Goal: Information Seeking & Learning: Learn about a topic

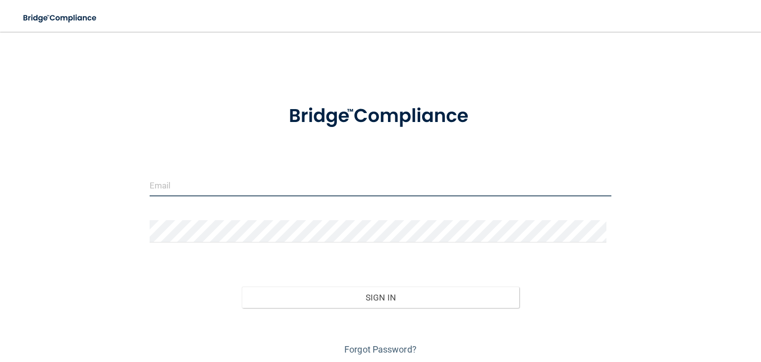
click at [188, 186] on input "email" at bounding box center [381, 185] width 462 height 22
type input "[EMAIL_ADDRESS][DOMAIN_NAME]"
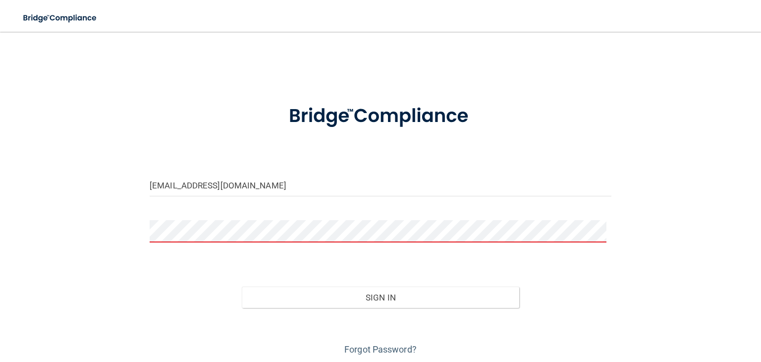
click at [571, 42] on div "[EMAIL_ADDRESS][DOMAIN_NAME] Invalid email/password. You don't have permission …" at bounding box center [381, 200] width 722 height 316
click at [242, 286] on button "Sign In" at bounding box center [380, 297] width 277 height 22
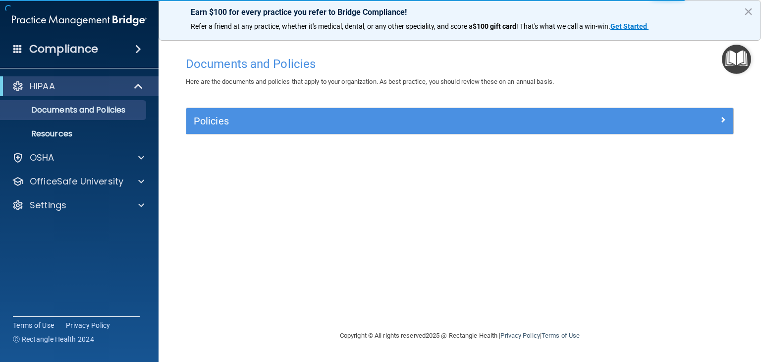
click at [619, 68] on h4 "Documents and Policies" at bounding box center [460, 63] width 548 height 13
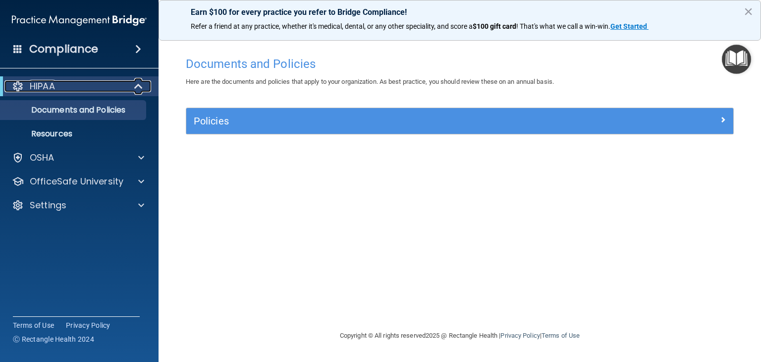
click at [69, 85] on div "HIPAA" at bounding box center [65, 86] width 122 height 12
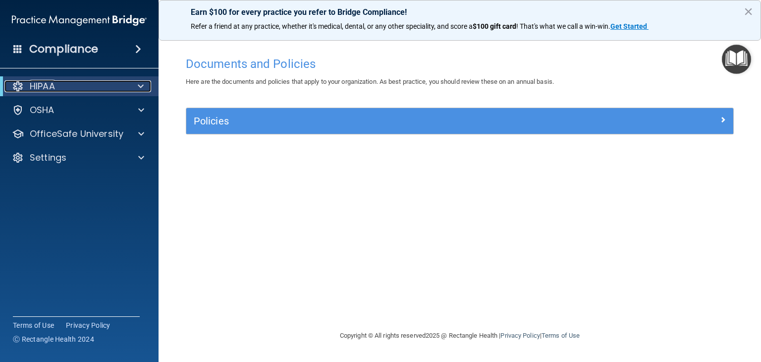
click at [70, 86] on div "HIPAA" at bounding box center [65, 86] width 122 height 12
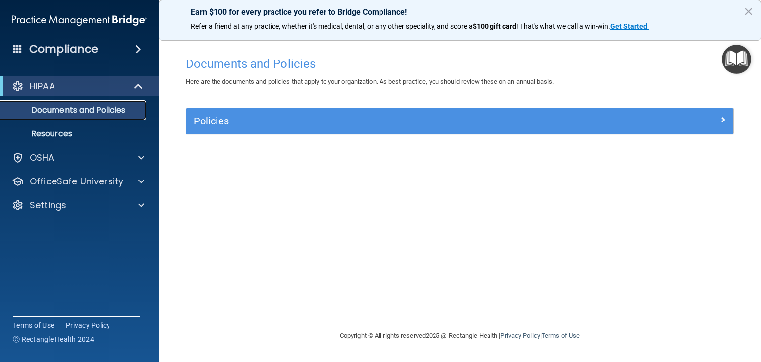
click at [75, 114] on p "Documents and Policies" at bounding box center [73, 110] width 135 height 10
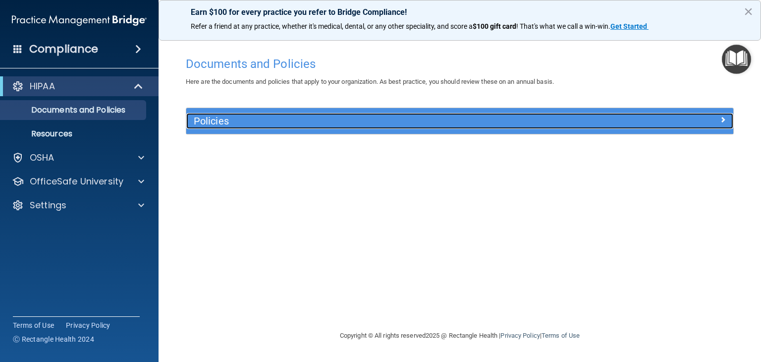
click at [229, 119] on h5 "Policies" at bounding box center [392, 120] width 396 height 11
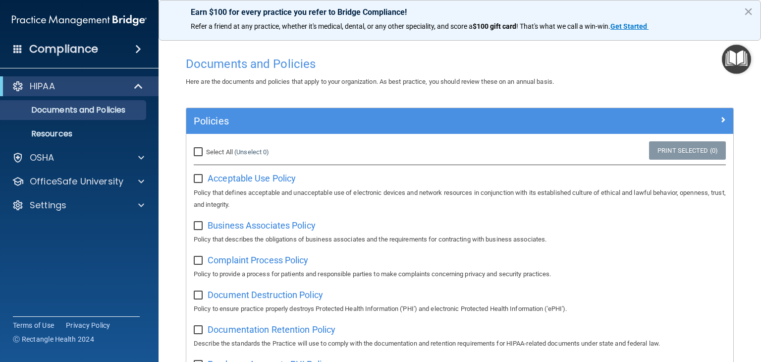
click at [62, 49] on h4 "Compliance" at bounding box center [63, 49] width 69 height 14
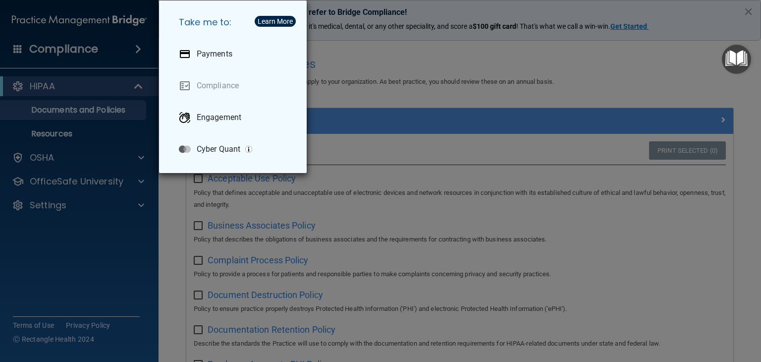
click at [114, 242] on div "Take me to: Payments Compliance Engagement Cyber Quant" at bounding box center [380, 181] width 761 height 362
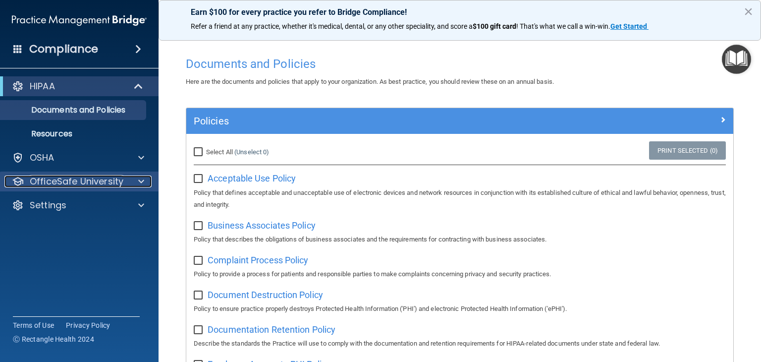
click at [112, 180] on p "OfficeSafe University" at bounding box center [77, 181] width 94 height 12
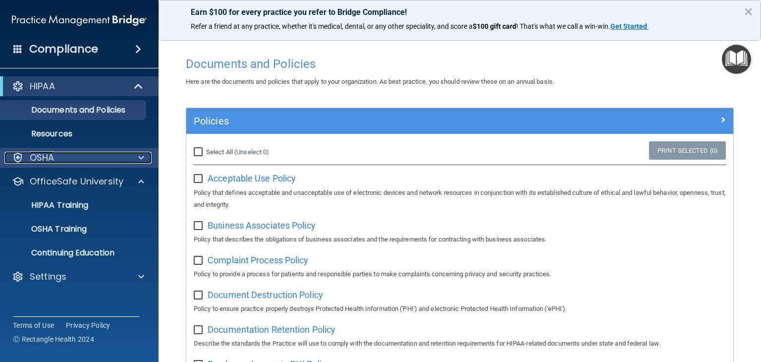
click at [64, 160] on div "OSHA" at bounding box center [65, 158] width 123 height 12
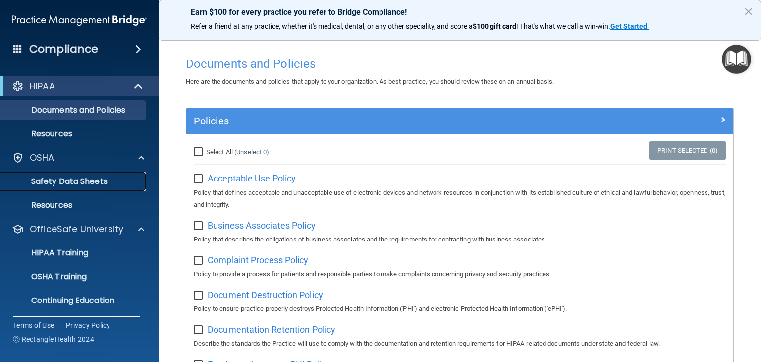
click at [63, 185] on p "Safety Data Sheets" at bounding box center [73, 181] width 135 height 10
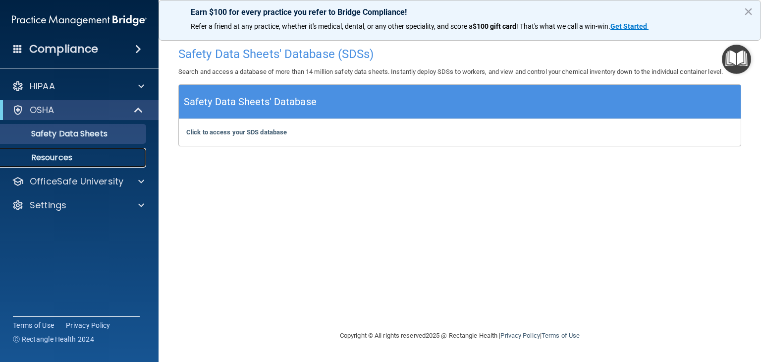
click at [65, 157] on p "Resources" at bounding box center [73, 158] width 135 height 10
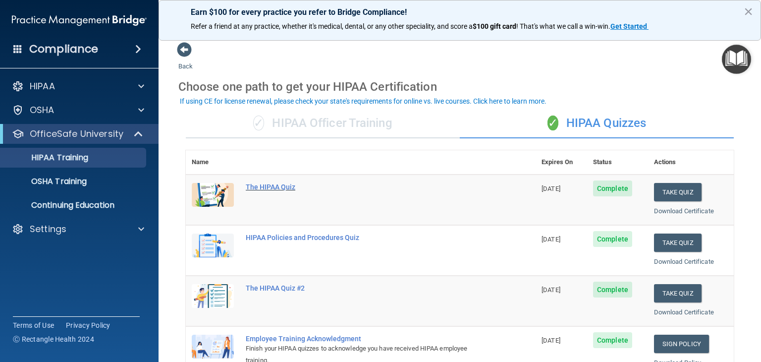
click at [264, 185] on div "The HIPAA Quiz" at bounding box center [366, 187] width 240 height 8
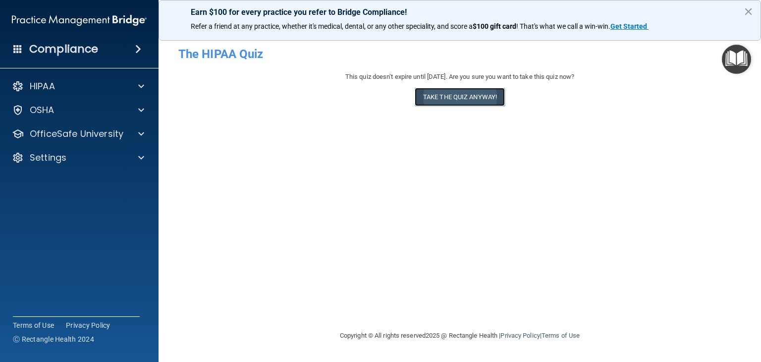
click at [468, 96] on button "Take the quiz anyway!" at bounding box center [460, 97] width 90 height 18
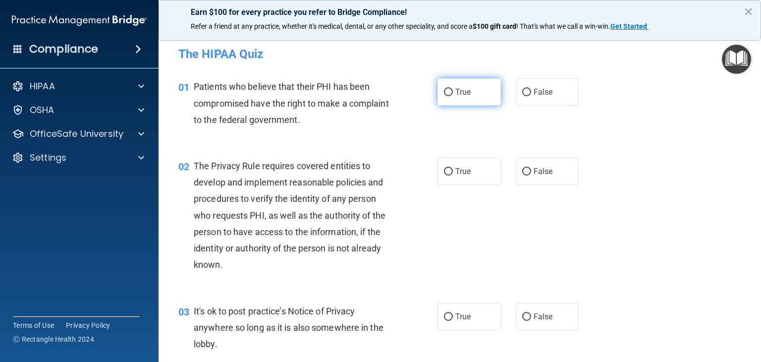
click at [444, 92] on input "True" at bounding box center [448, 92] width 9 height 7
radio input "true"
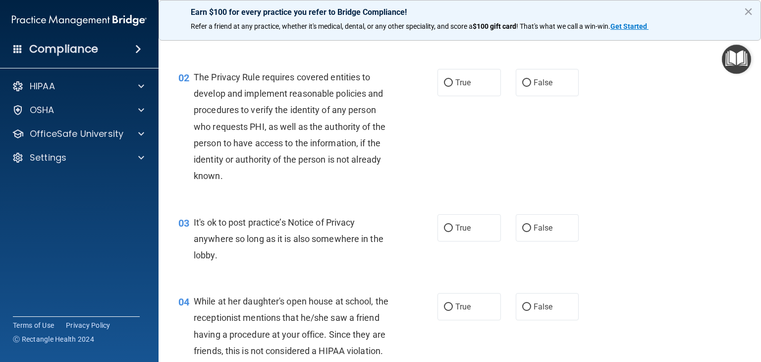
scroll to position [99, 0]
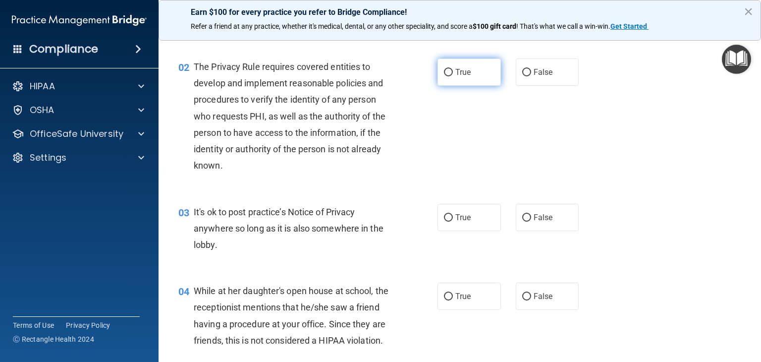
click at [447, 72] on input "True" at bounding box center [448, 72] width 9 height 7
radio input "true"
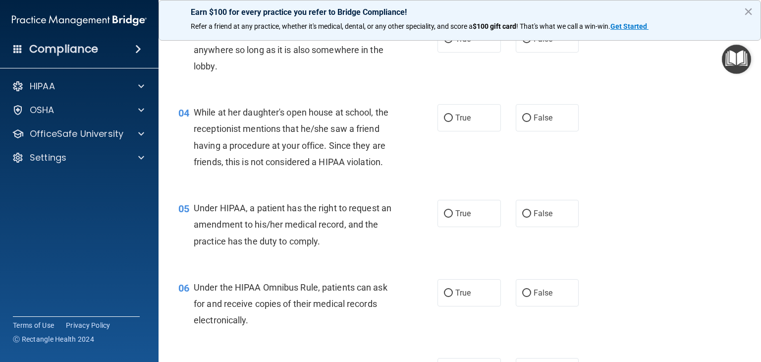
scroll to position [248, 0]
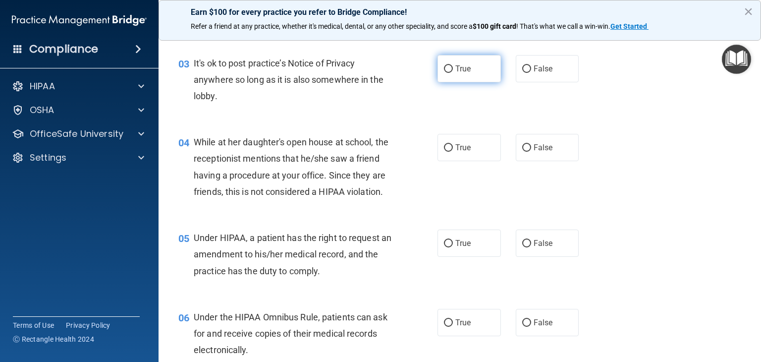
click at [444, 68] on input "True" at bounding box center [448, 68] width 9 height 7
radio input "true"
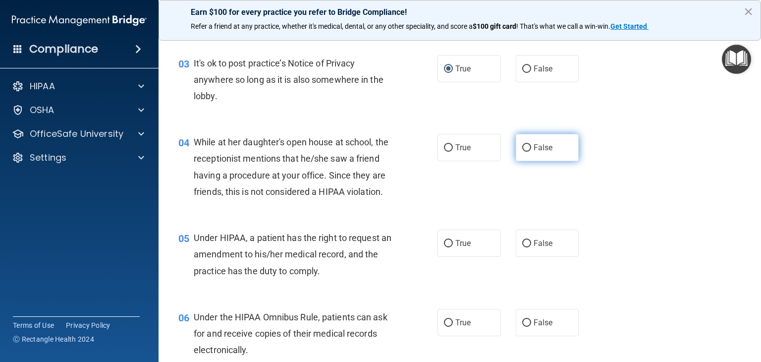
click at [522, 149] on input "False" at bounding box center [526, 147] width 9 height 7
radio input "true"
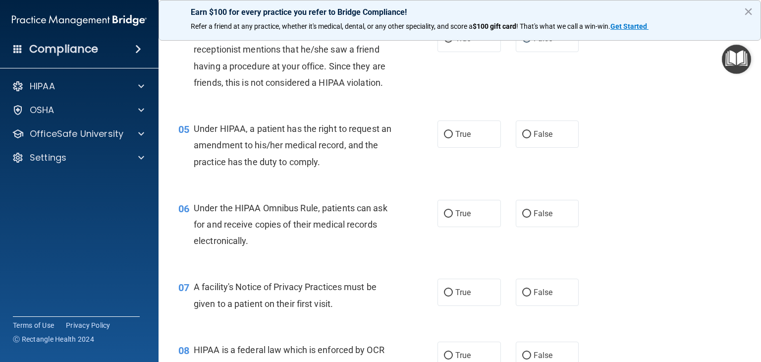
scroll to position [397, 0]
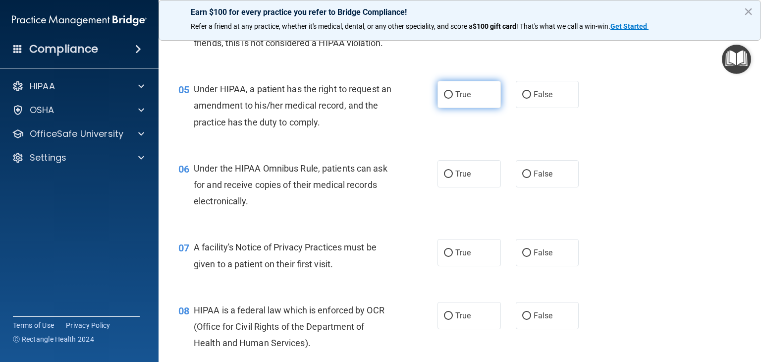
click at [446, 99] on input "True" at bounding box center [448, 94] width 9 height 7
radio input "true"
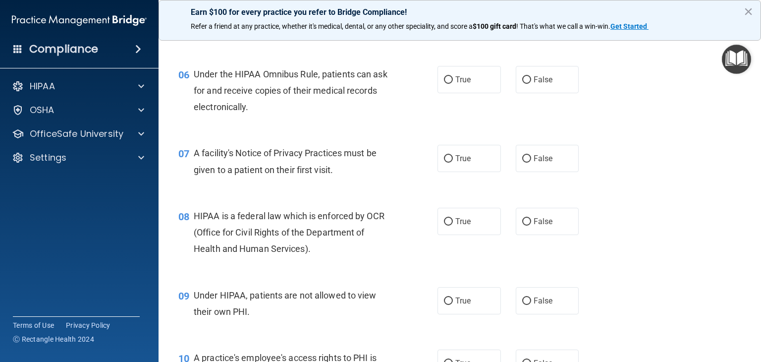
scroll to position [496, 0]
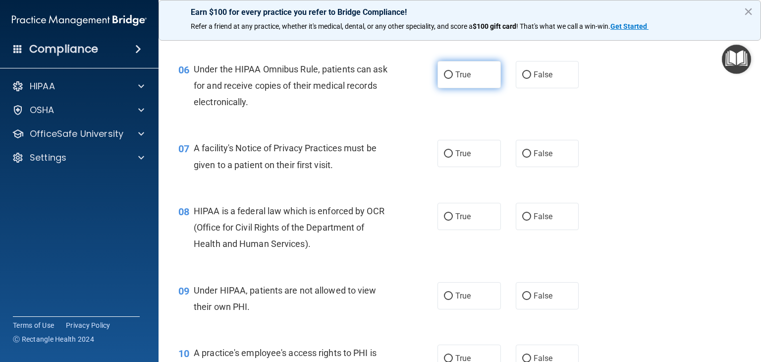
click at [444, 79] on input "True" at bounding box center [448, 74] width 9 height 7
radio input "true"
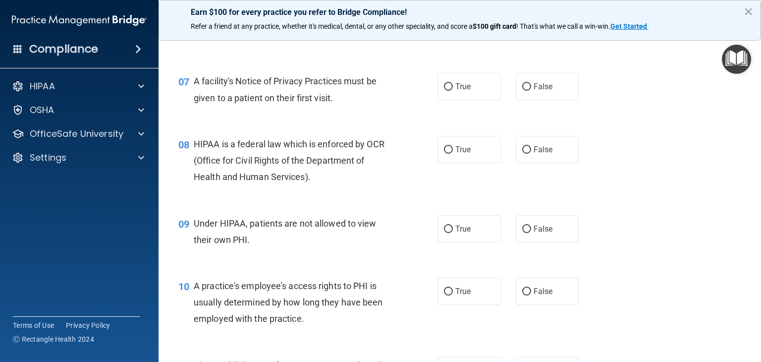
scroll to position [545, 0]
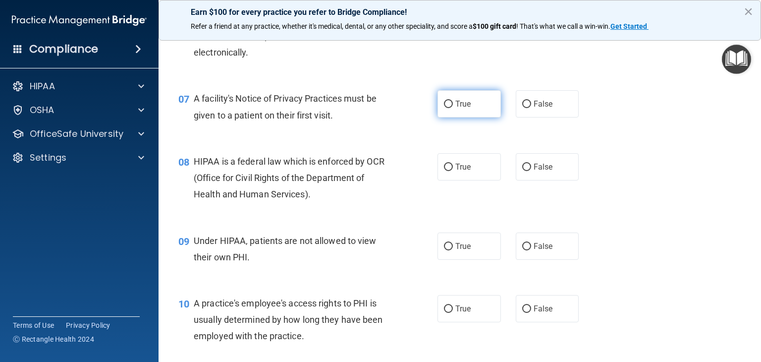
click at [444, 108] on input "True" at bounding box center [448, 104] width 9 height 7
radio input "true"
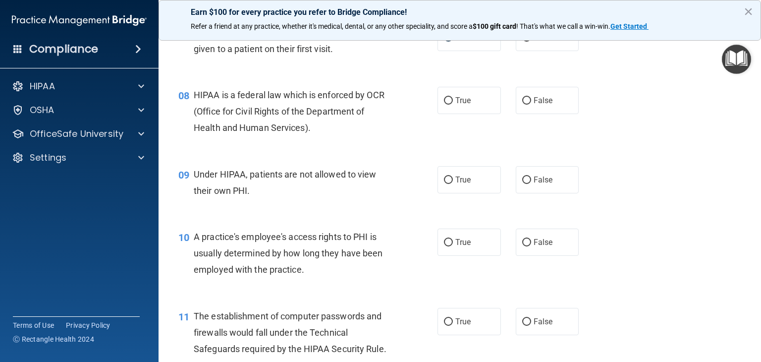
scroll to position [595, 0]
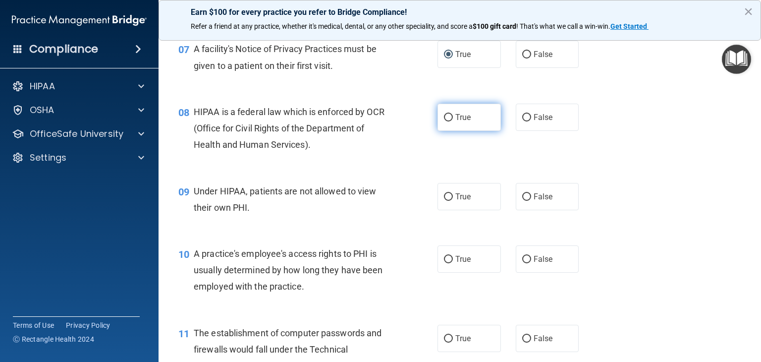
click at [444, 121] on input "True" at bounding box center [448, 117] width 9 height 7
radio input "true"
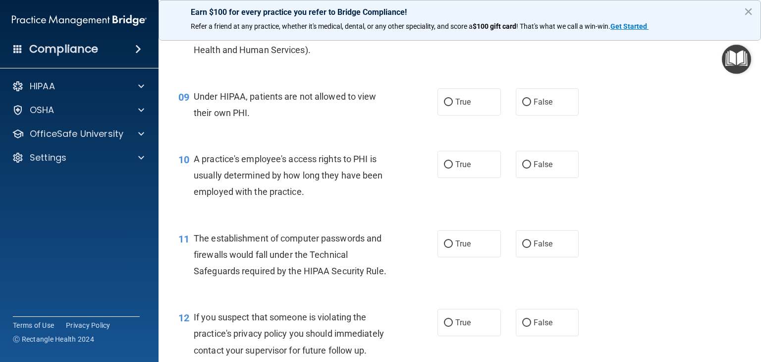
scroll to position [744, 0]
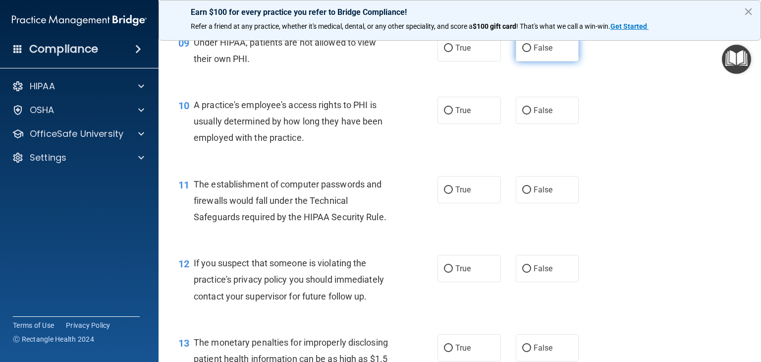
click at [523, 52] on input "False" at bounding box center [526, 48] width 9 height 7
radio input "true"
click at [522, 114] on input "False" at bounding box center [526, 110] width 9 height 7
radio input "true"
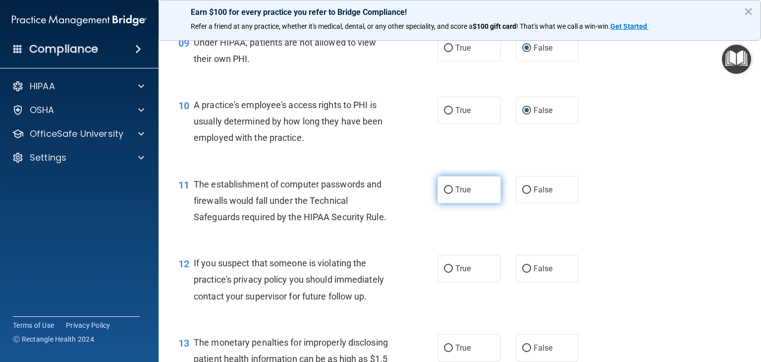
click at [444, 194] on input "True" at bounding box center [448, 189] width 9 height 7
radio input "true"
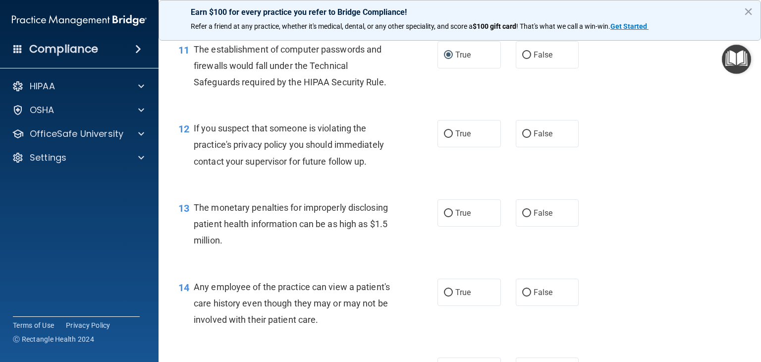
scroll to position [892, 0]
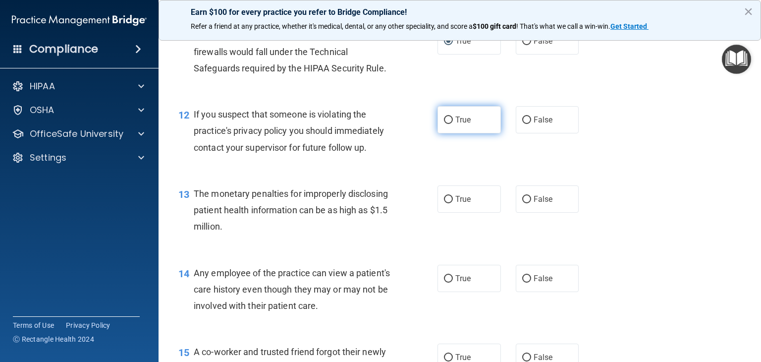
click at [444, 124] on input "True" at bounding box center [448, 119] width 9 height 7
radio input "true"
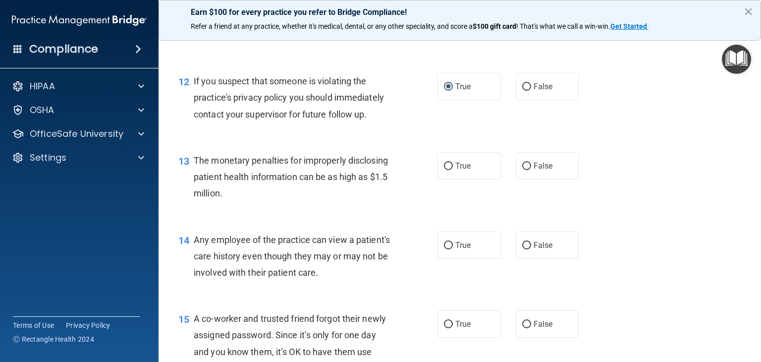
scroll to position [942, 0]
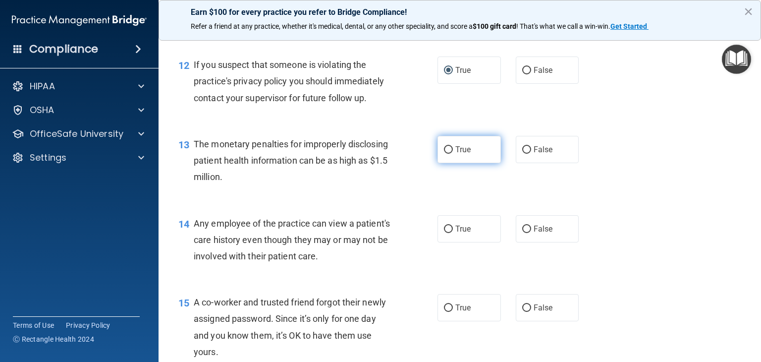
click at [448, 154] on input "True" at bounding box center [448, 149] width 9 height 7
radio input "true"
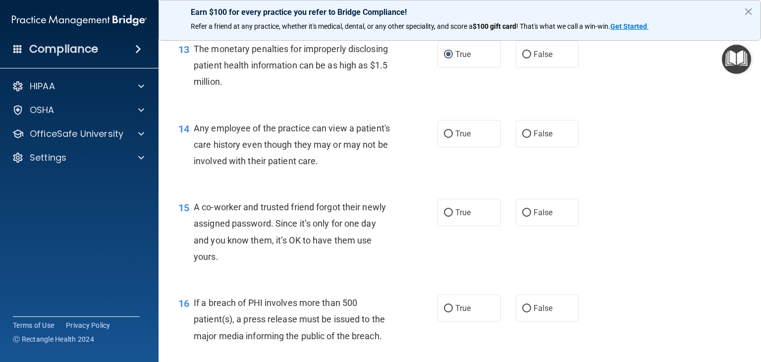
scroll to position [1090, 0]
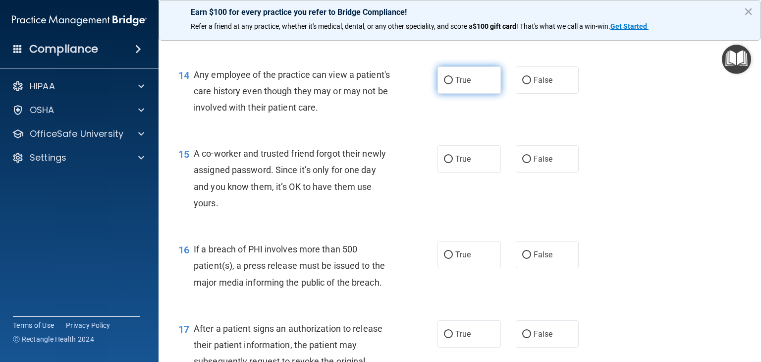
click at [444, 84] on input "True" at bounding box center [448, 80] width 9 height 7
radio input "true"
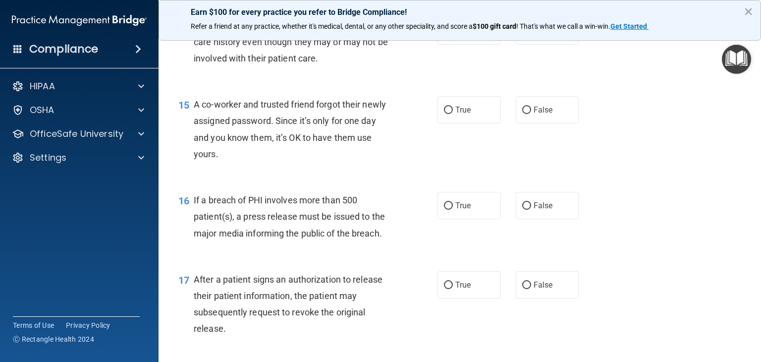
scroll to position [1140, 0]
click at [522, 114] on input "False" at bounding box center [526, 109] width 9 height 7
radio input "true"
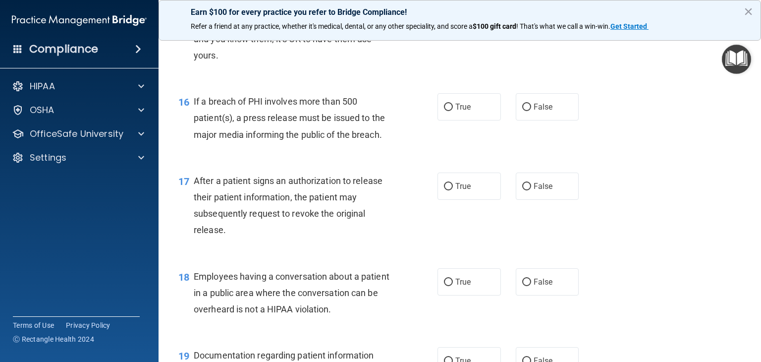
scroll to position [1239, 0]
click at [447, 110] on input "True" at bounding box center [448, 106] width 9 height 7
radio input "true"
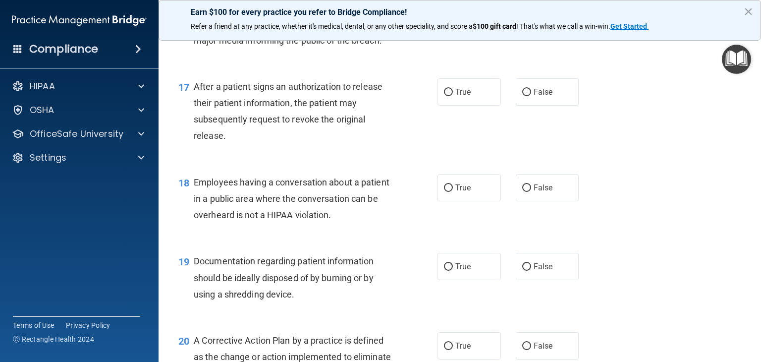
scroll to position [1338, 0]
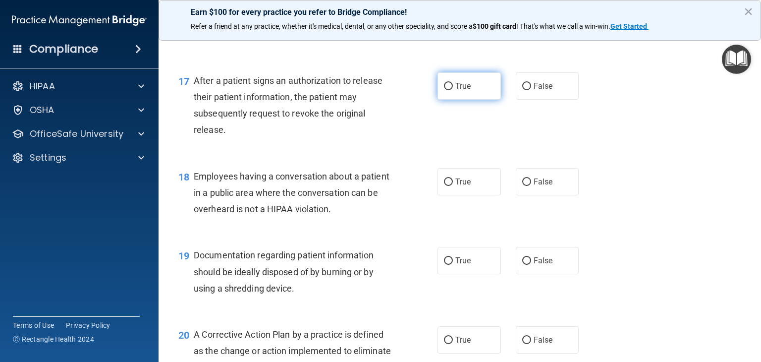
click at [444, 90] on input "True" at bounding box center [448, 86] width 9 height 7
radio input "true"
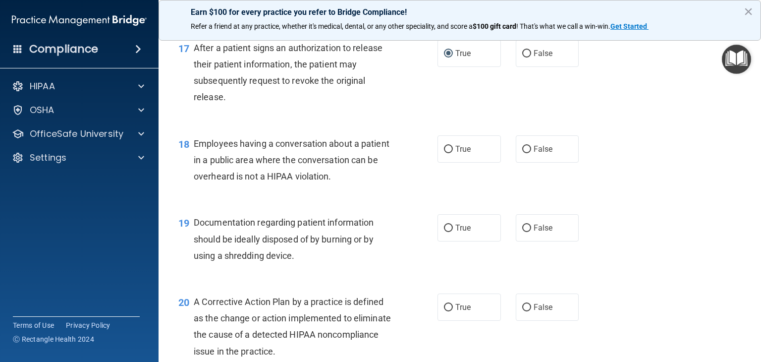
scroll to position [1437, 0]
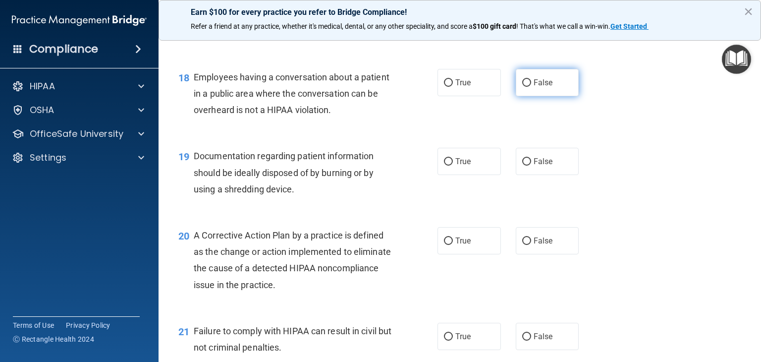
click at [522, 87] on input "False" at bounding box center [526, 82] width 9 height 7
radio input "true"
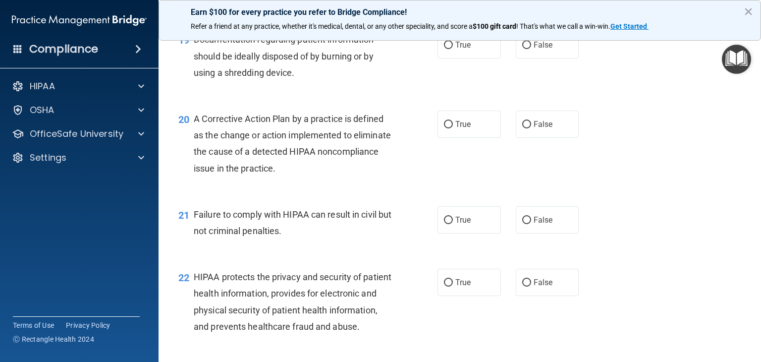
scroll to position [1537, 0]
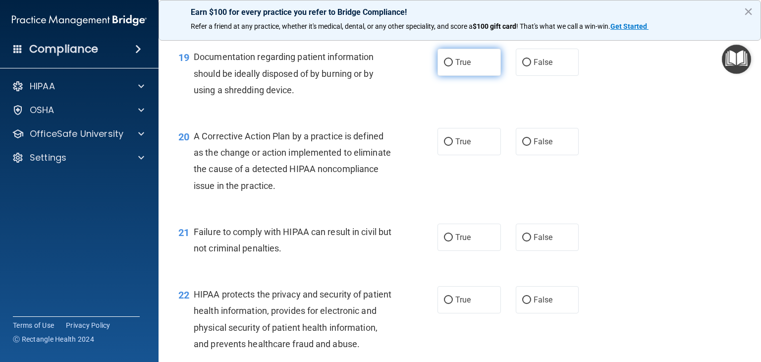
click at [446, 66] on input "True" at bounding box center [448, 62] width 9 height 7
radio input "true"
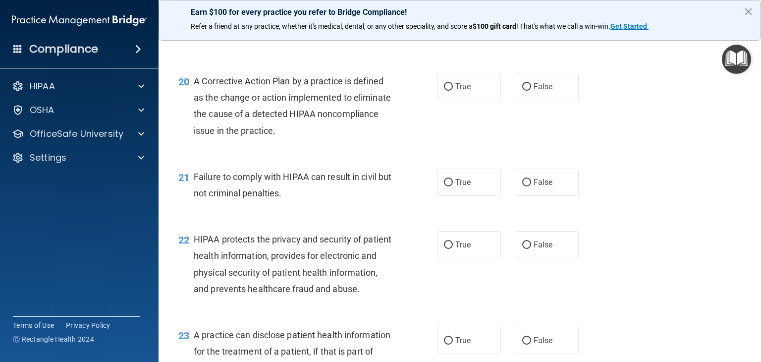
scroll to position [1636, 0]
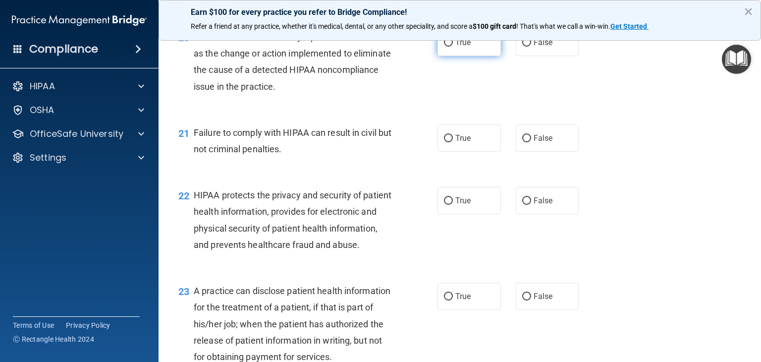
click at [445, 47] on input "True" at bounding box center [448, 42] width 9 height 7
radio input "true"
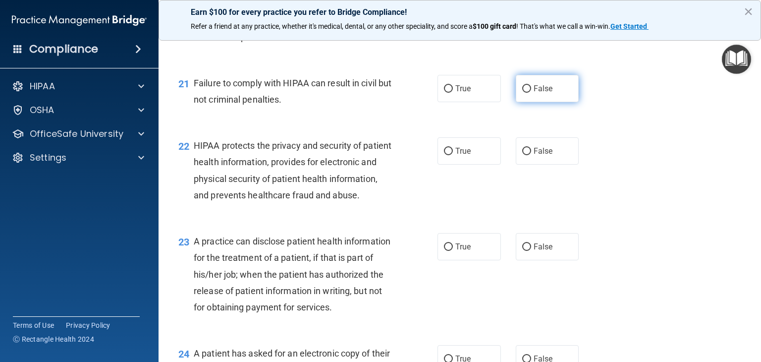
click at [526, 102] on label "False" at bounding box center [547, 88] width 63 height 27
click at [526, 93] on input "False" at bounding box center [526, 88] width 9 height 7
radio input "true"
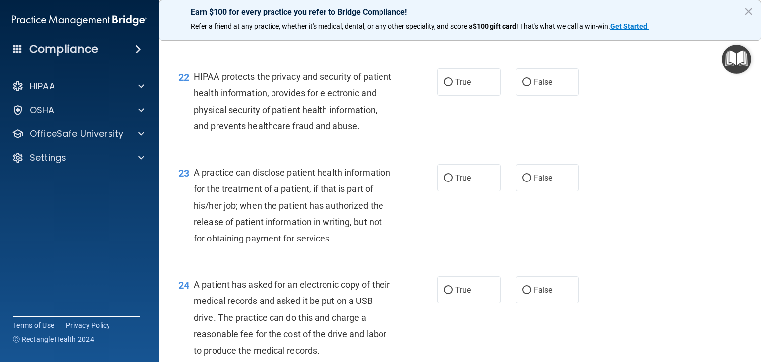
scroll to position [1729, 0]
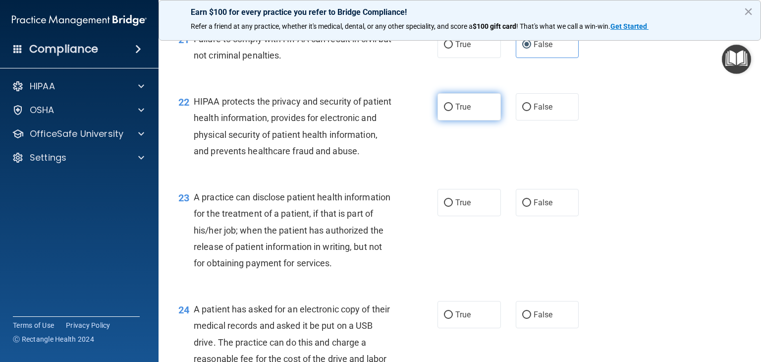
click at [445, 111] on input "True" at bounding box center [448, 107] width 9 height 7
radio input "true"
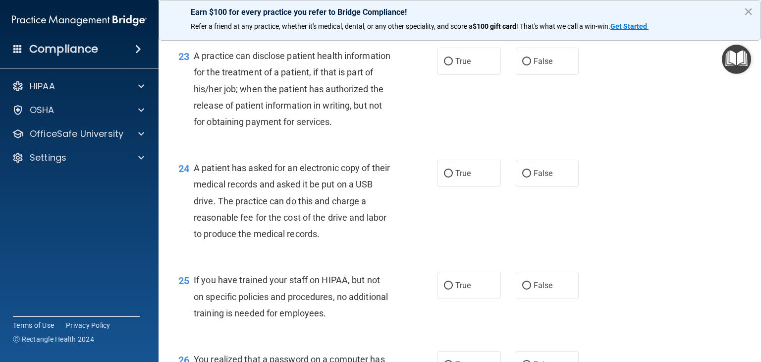
scroll to position [1878, 0]
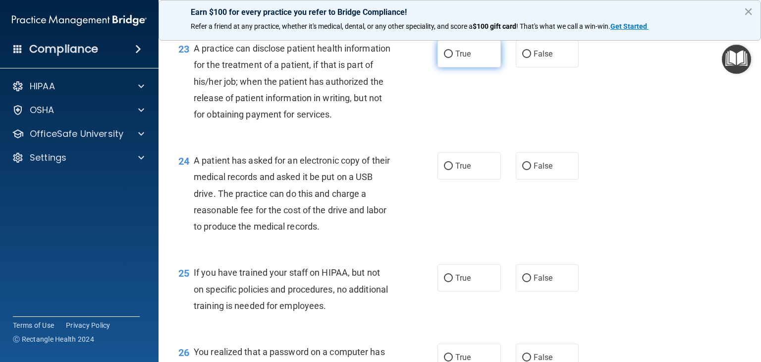
click at [445, 58] on input "True" at bounding box center [448, 54] width 9 height 7
radio input "true"
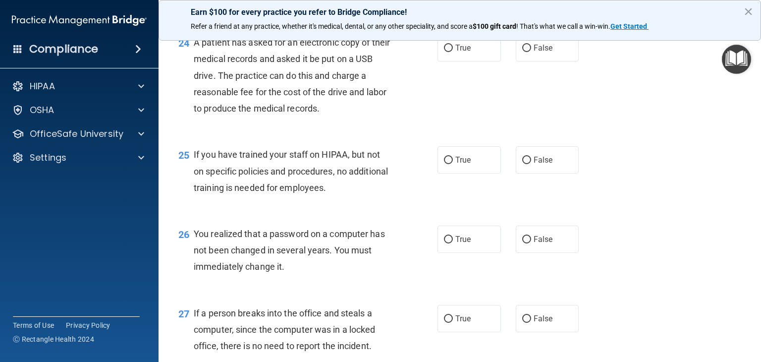
scroll to position [2027, 0]
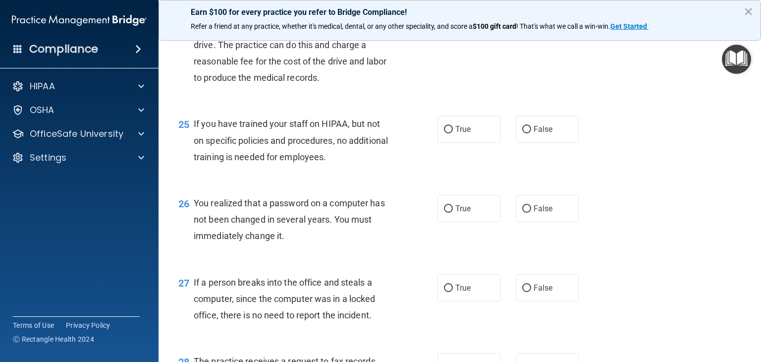
click at [448, 21] on input "True" at bounding box center [448, 17] width 9 height 7
radio input "true"
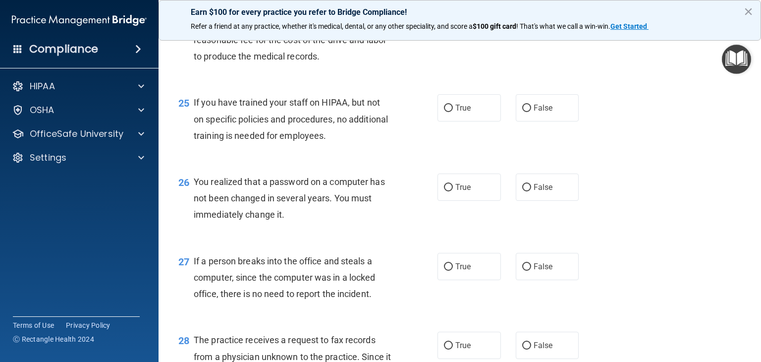
scroll to position [2076, 0]
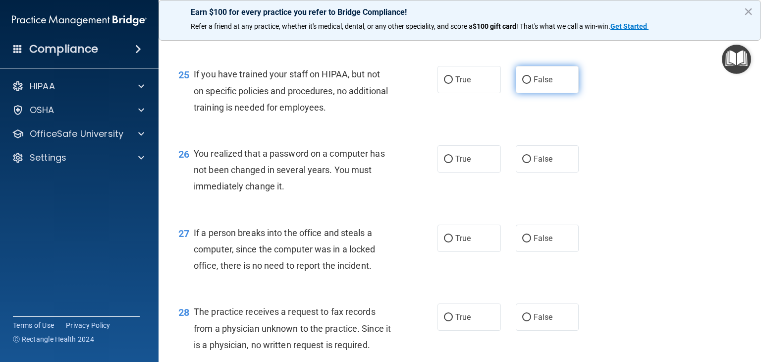
click at [523, 84] on input "False" at bounding box center [526, 79] width 9 height 7
radio input "true"
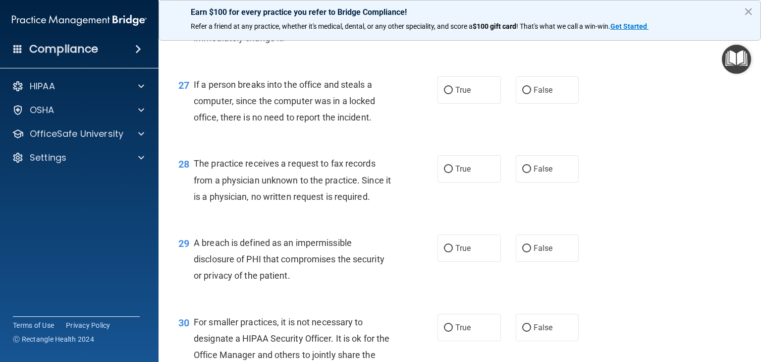
scroll to position [2225, 0]
click at [446, 14] on input "True" at bounding box center [448, 10] width 9 height 7
radio input "true"
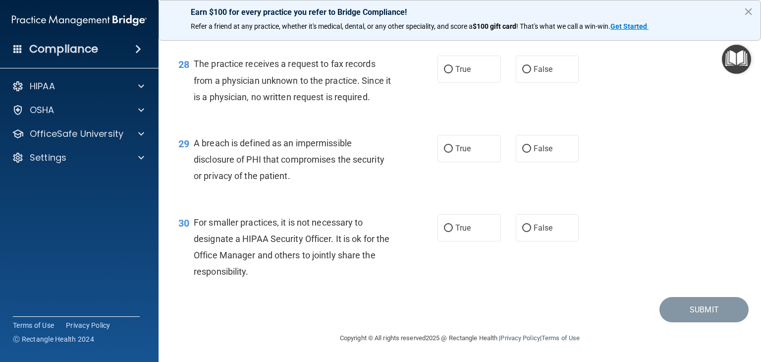
scroll to position [2275, 0]
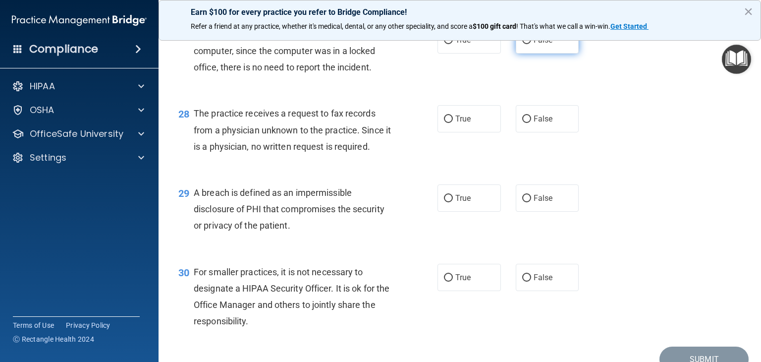
click at [524, 44] on input "False" at bounding box center [526, 40] width 9 height 7
radio input "true"
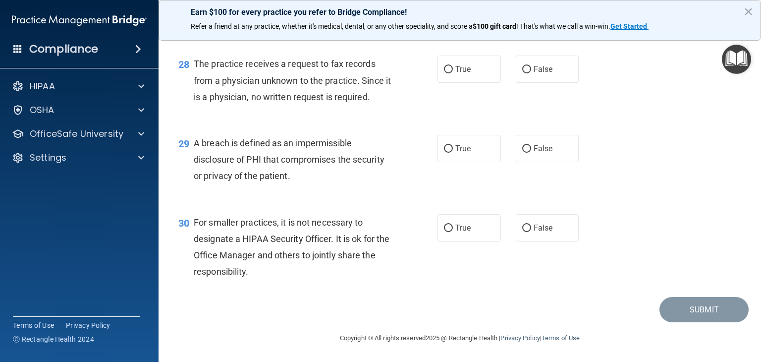
scroll to position [2374, 0]
click at [522, 68] on input "False" at bounding box center [526, 69] width 9 height 7
radio input "true"
click at [448, 147] on input "True" at bounding box center [448, 148] width 9 height 7
radio input "true"
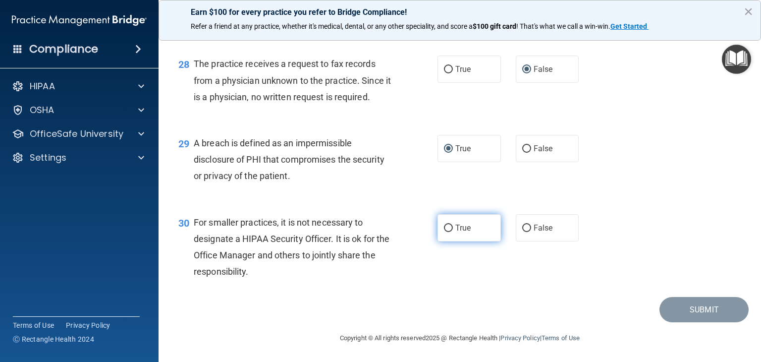
click at [445, 229] on input "True" at bounding box center [448, 228] width 9 height 7
radio input "true"
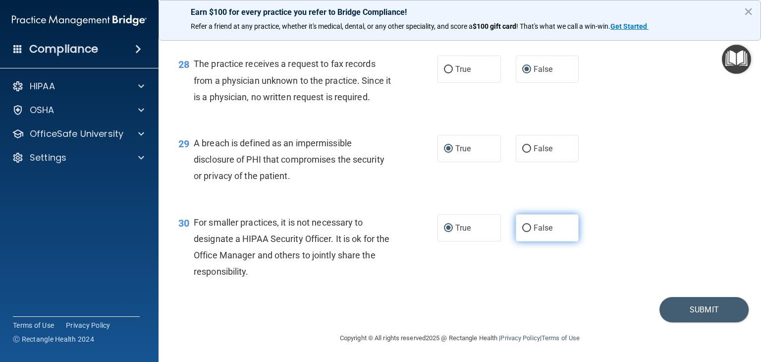
click at [523, 229] on input "False" at bounding box center [526, 228] width 9 height 7
radio input "true"
radio input "false"
click at [695, 310] on button "Submit" at bounding box center [704, 309] width 89 height 25
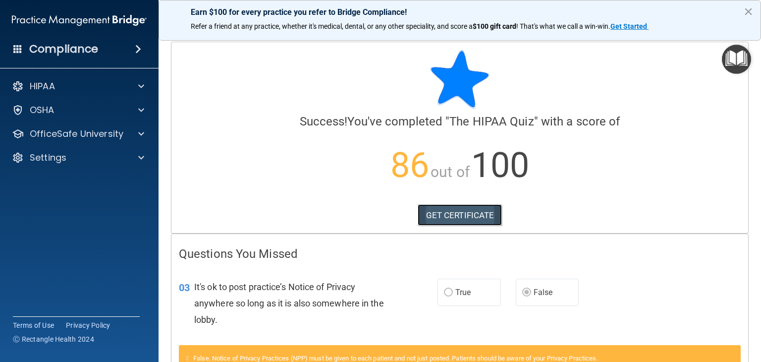
click at [468, 217] on link "GET CERTIFICATE" at bounding box center [460, 215] width 85 height 22
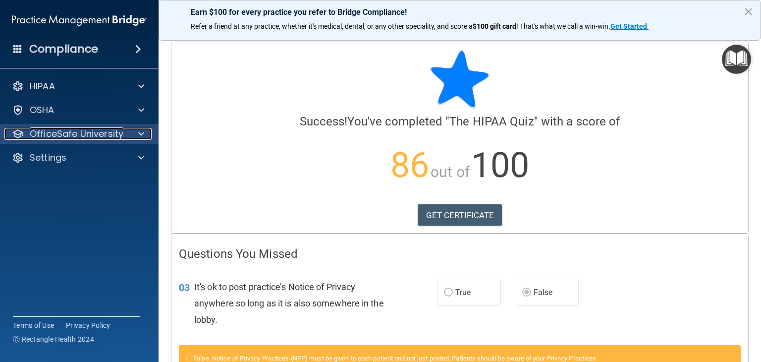
click at [97, 131] on p "OfficeSafe University" at bounding box center [77, 134] width 94 height 12
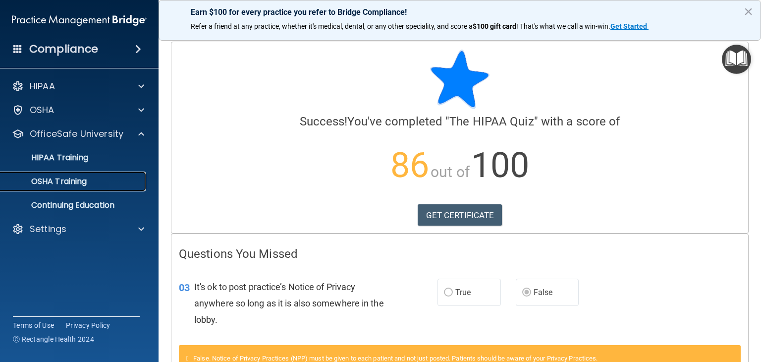
click at [96, 183] on div "OSHA Training" at bounding box center [73, 181] width 135 height 10
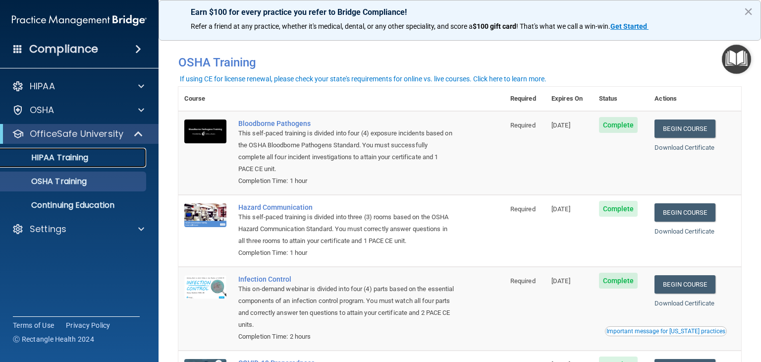
click at [99, 157] on div "HIPAA Training" at bounding box center [73, 158] width 135 height 10
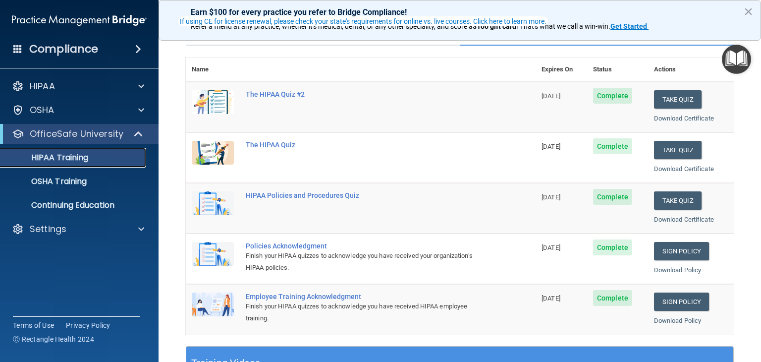
scroll to position [99, 0]
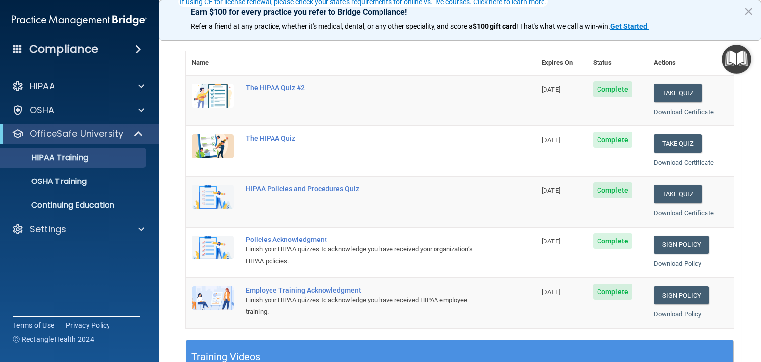
click at [291, 186] on div "HIPAA Policies and Procedures Quiz" at bounding box center [366, 189] width 240 height 8
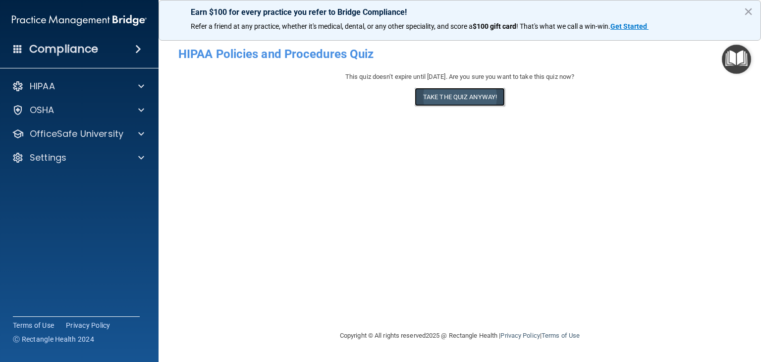
click at [481, 94] on button "Take the quiz anyway!" at bounding box center [460, 97] width 90 height 18
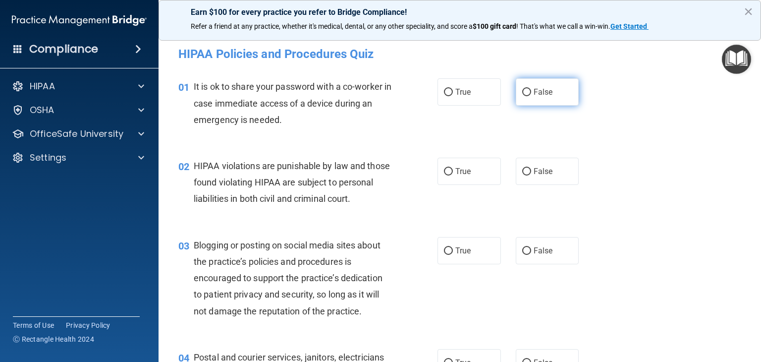
click at [522, 91] on input "False" at bounding box center [526, 92] width 9 height 7
radio input "true"
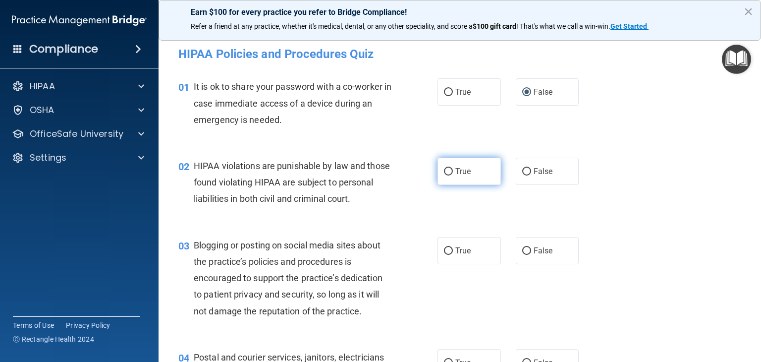
click at [446, 169] on input "True" at bounding box center [448, 171] width 9 height 7
radio input "true"
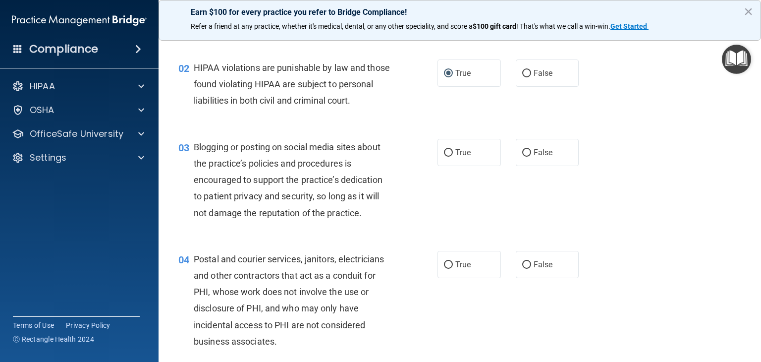
scroll to position [99, 0]
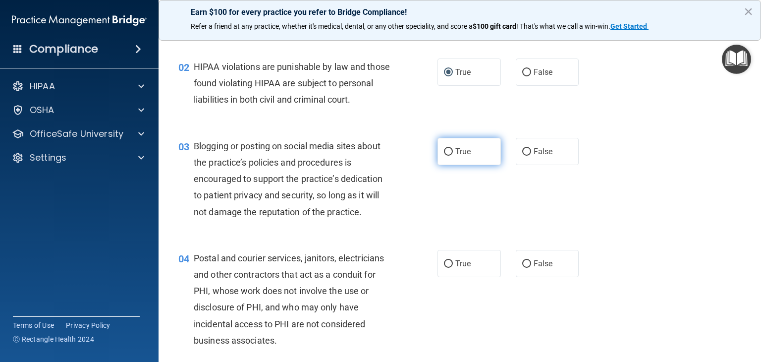
click at [444, 156] on input "True" at bounding box center [448, 151] width 9 height 7
radio input "true"
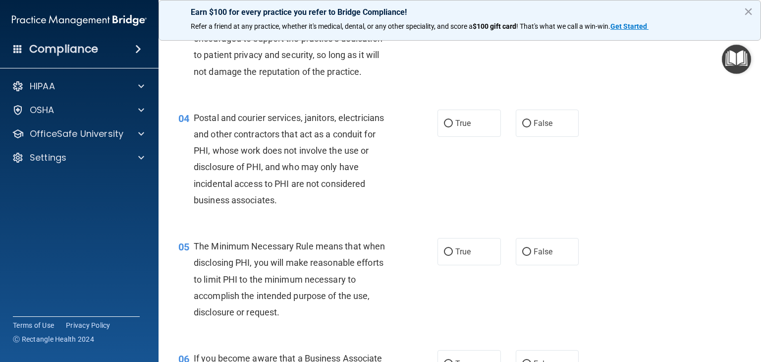
scroll to position [248, 0]
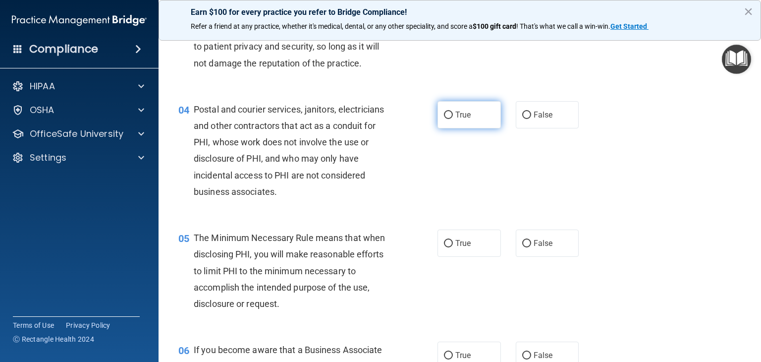
click at [445, 119] on input "True" at bounding box center [448, 115] width 9 height 7
radio input "true"
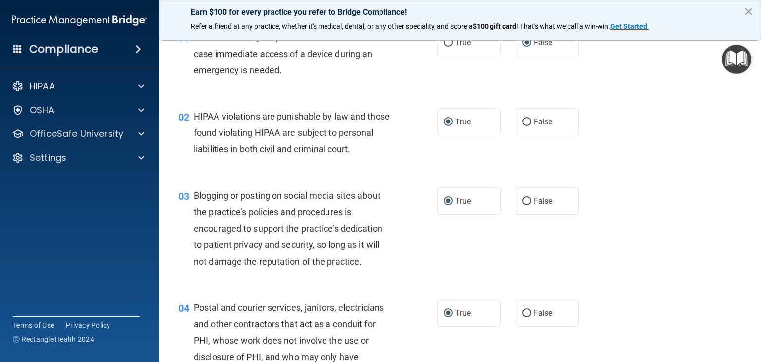
scroll to position [0, 0]
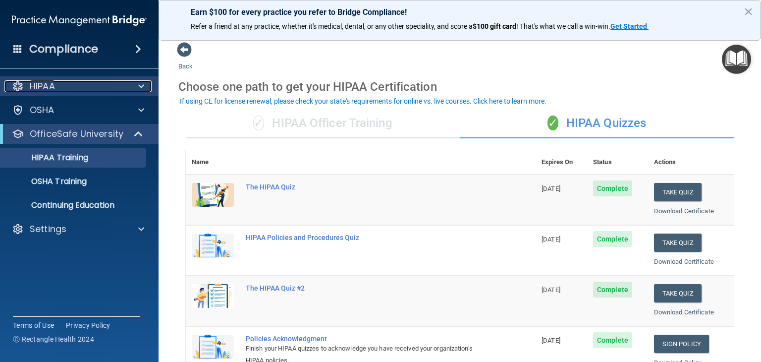
click at [52, 91] on p "HIPAA" at bounding box center [42, 86] width 25 height 12
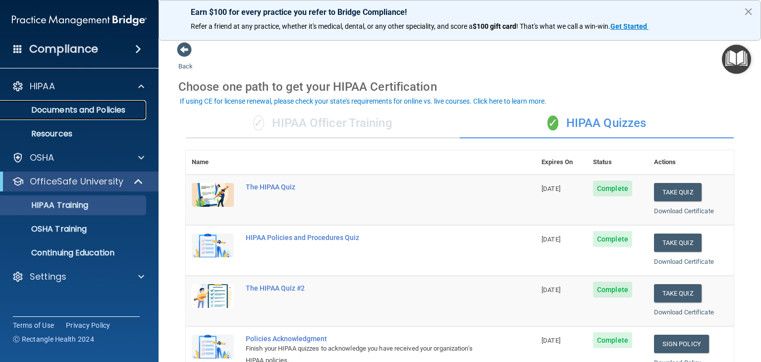
click at [87, 114] on p "Documents and Policies" at bounding box center [73, 110] width 135 height 10
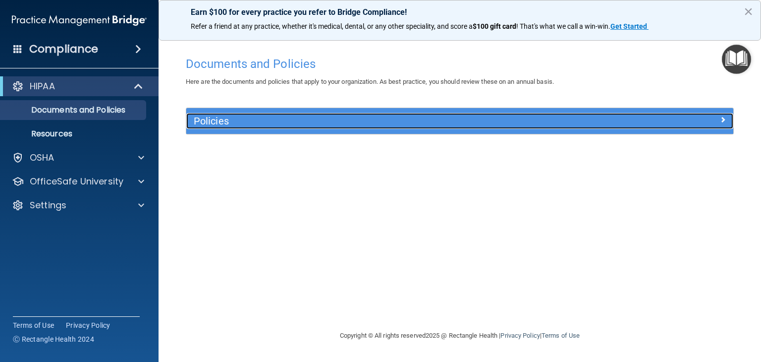
click at [208, 116] on h5 "Policies" at bounding box center [392, 120] width 396 height 11
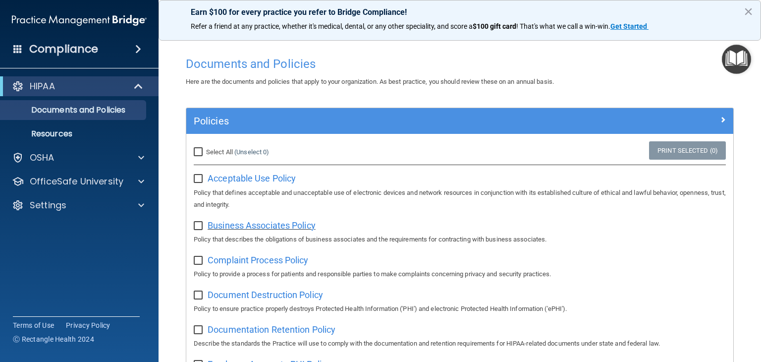
click at [241, 227] on span "Business Associates Policy" at bounding box center [262, 225] width 108 height 10
click at [94, 85] on div "HIPAA" at bounding box center [65, 86] width 122 height 12
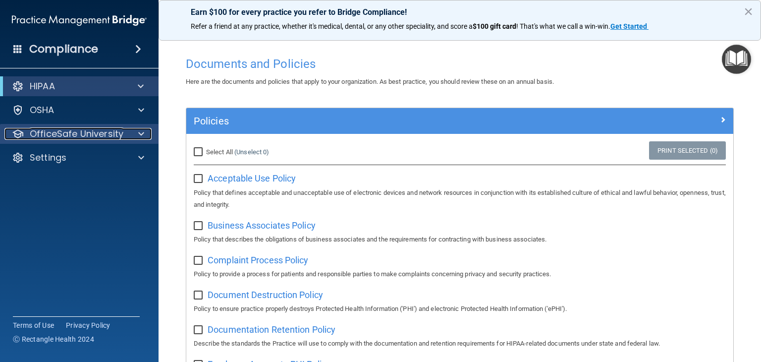
click at [89, 130] on p "OfficeSafe University" at bounding box center [77, 134] width 94 height 12
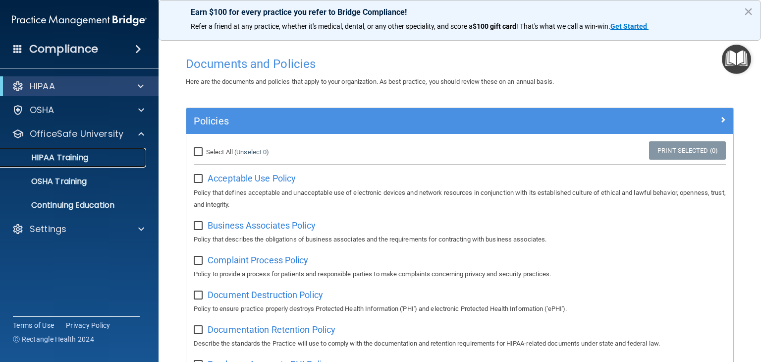
click at [103, 151] on link "HIPAA Training" at bounding box center [68, 158] width 156 height 20
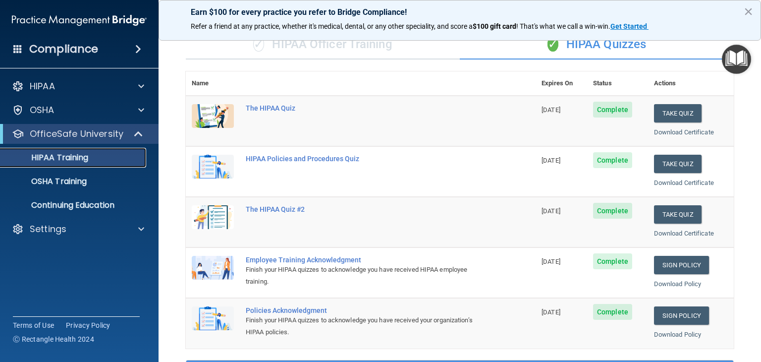
scroll to position [149, 0]
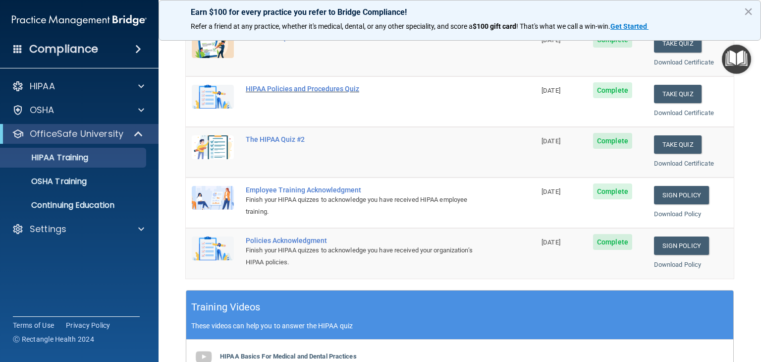
click at [288, 90] on div "HIPAA Policies and Procedures Quiz" at bounding box center [366, 89] width 240 height 8
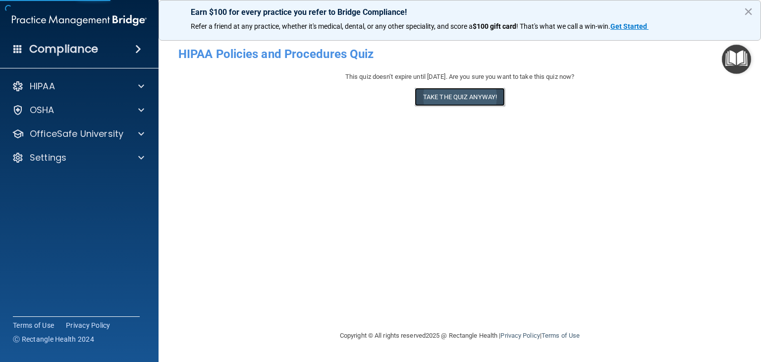
click at [460, 101] on button "Take the quiz anyway!" at bounding box center [460, 97] width 90 height 18
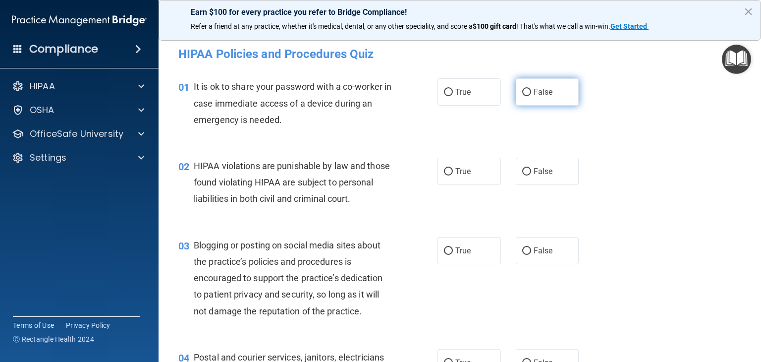
click at [525, 94] on input "False" at bounding box center [526, 92] width 9 height 7
radio input "true"
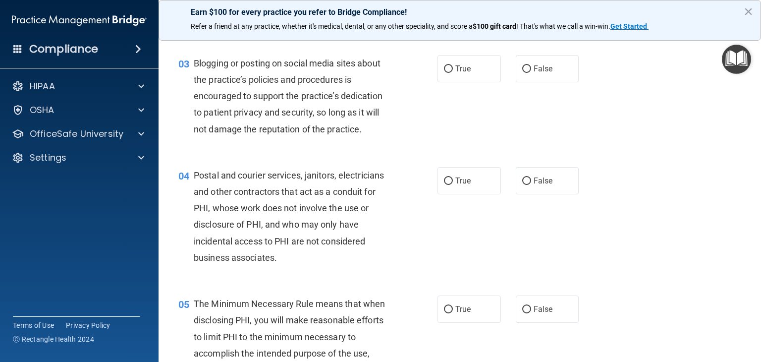
scroll to position [149, 0]
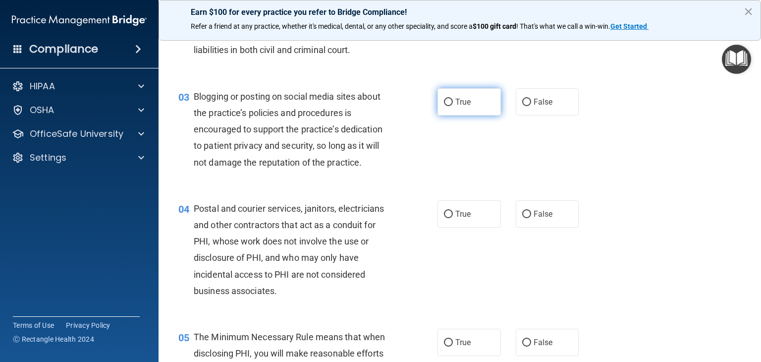
click at [444, 106] on input "True" at bounding box center [448, 102] width 9 height 7
radio input "true"
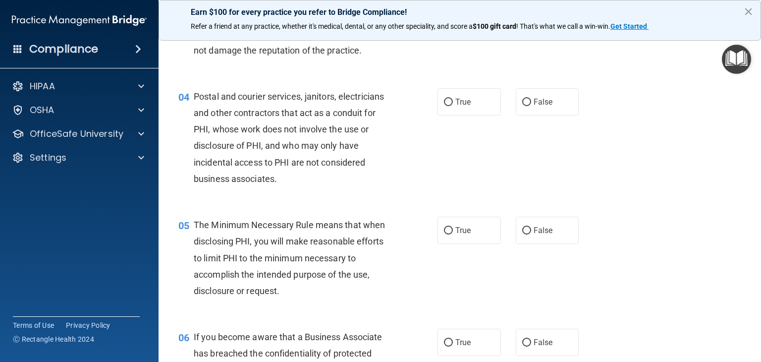
scroll to position [297, 0]
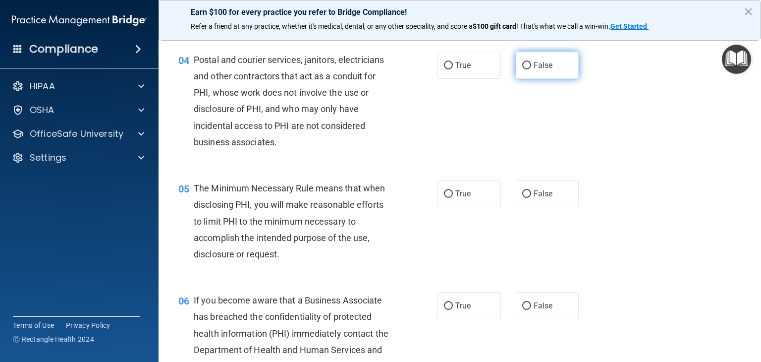
click at [522, 69] on input "False" at bounding box center [526, 65] width 9 height 7
radio input "true"
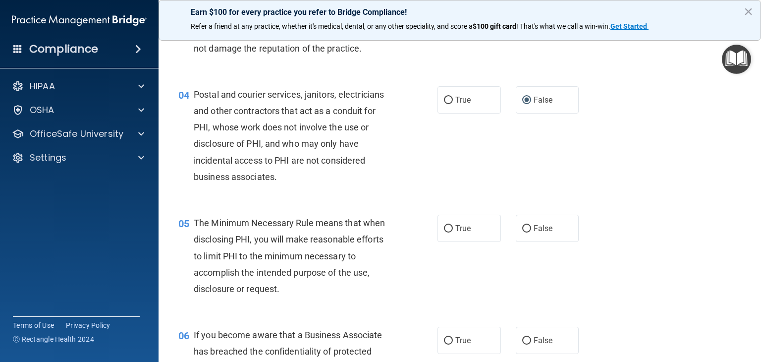
scroll to position [248, 0]
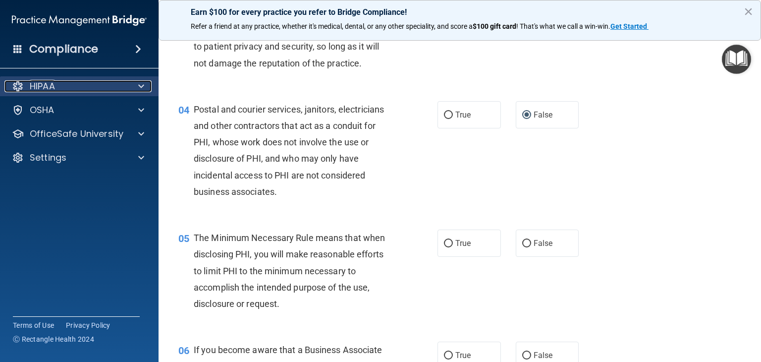
click at [64, 88] on div "HIPAA" at bounding box center [65, 86] width 123 height 12
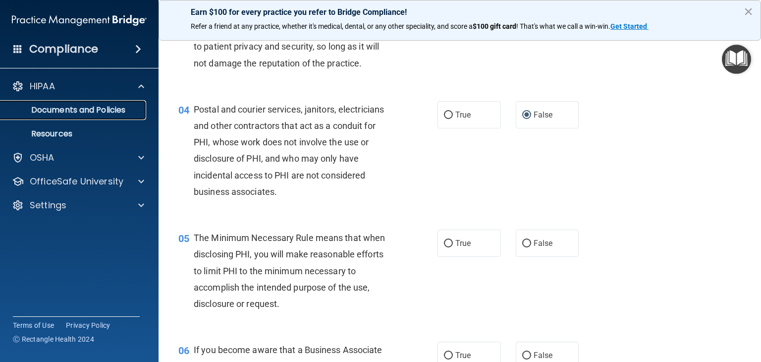
click at [80, 112] on p "Documents and Policies" at bounding box center [73, 110] width 135 height 10
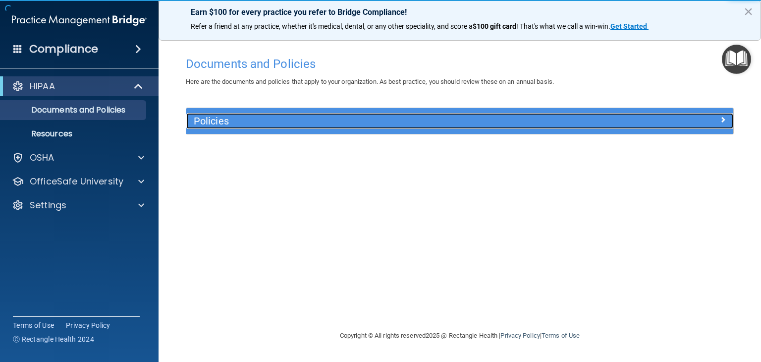
click at [254, 126] on h5 "Policies" at bounding box center [392, 120] width 396 height 11
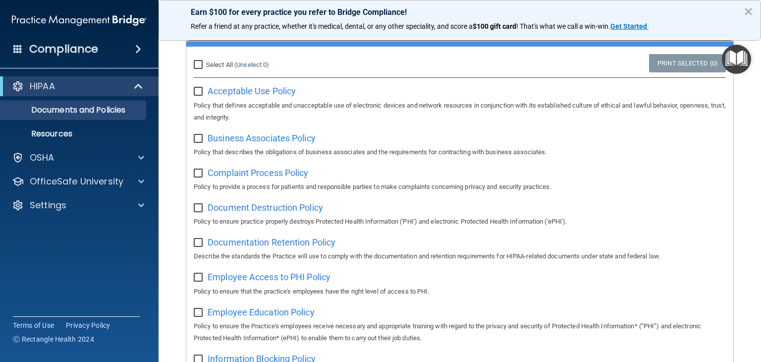
scroll to position [99, 0]
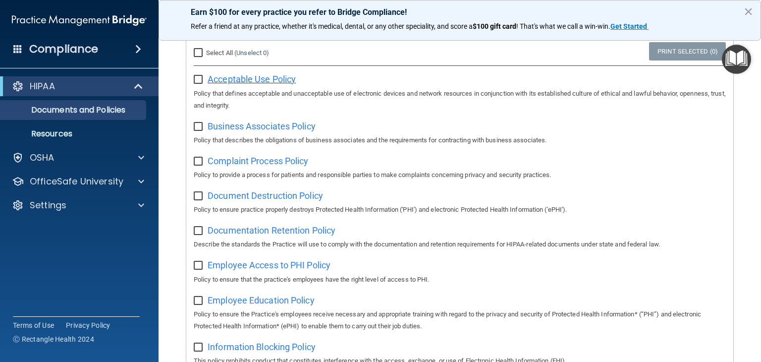
click at [256, 78] on span "Acceptable Use Policy" at bounding box center [252, 79] width 88 height 10
click at [67, 85] on div "HIPAA" at bounding box center [65, 86] width 122 height 12
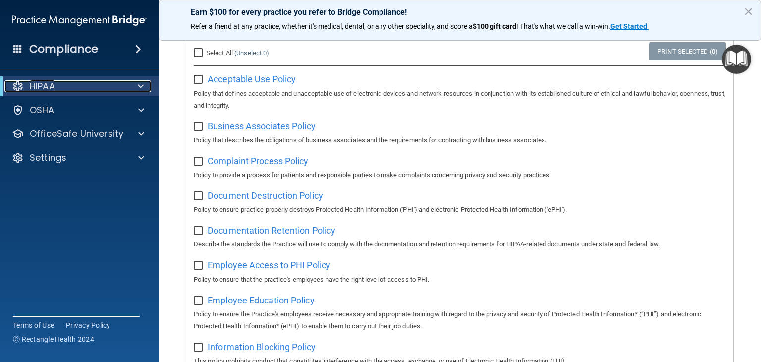
click at [67, 85] on div "HIPAA" at bounding box center [65, 86] width 122 height 12
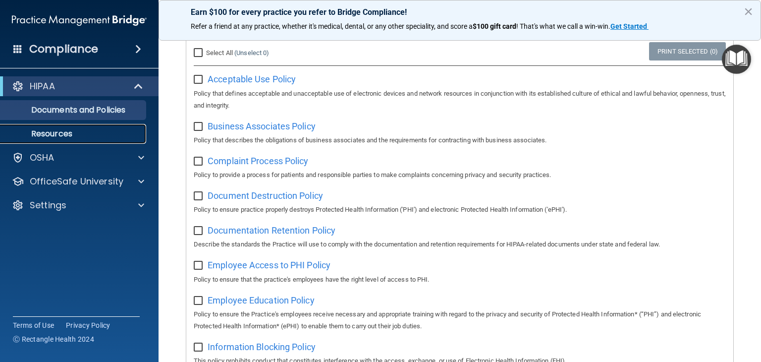
click at [54, 131] on p "Resources" at bounding box center [73, 134] width 135 height 10
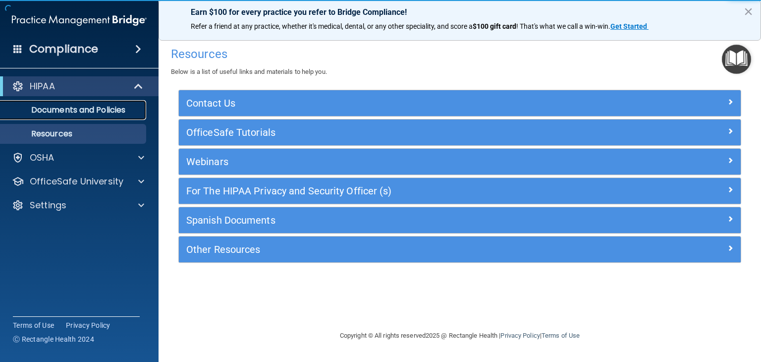
click at [60, 110] on p "Documents and Policies" at bounding box center [73, 110] width 135 height 10
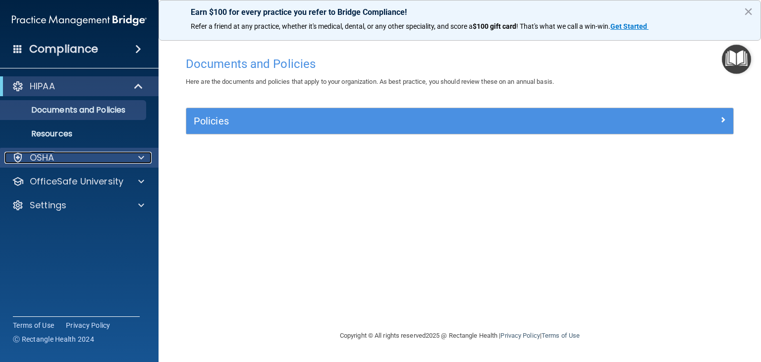
click at [78, 161] on div "OSHA" at bounding box center [65, 158] width 123 height 12
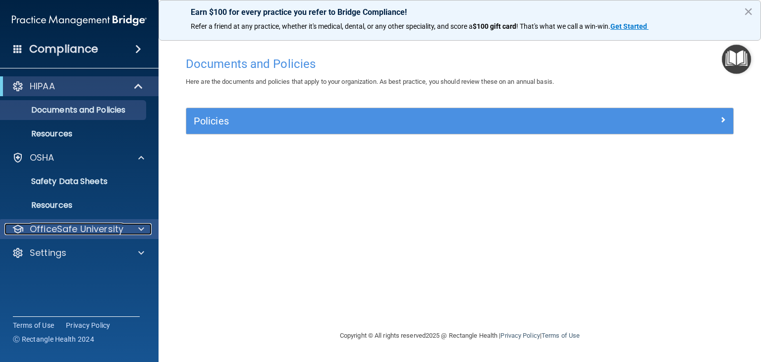
click at [73, 230] on p "OfficeSafe University" at bounding box center [77, 229] width 94 height 12
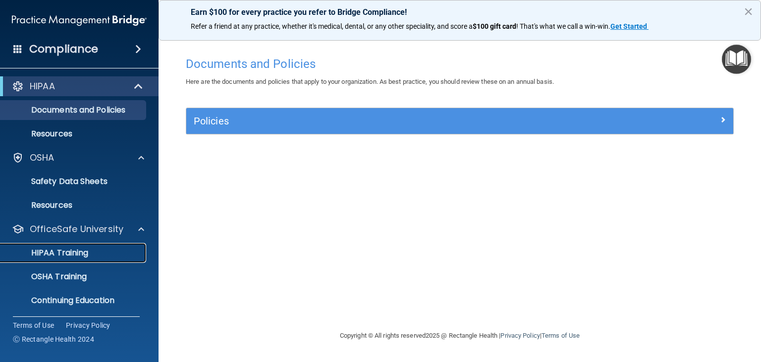
click at [87, 259] on link "HIPAA Training" at bounding box center [68, 253] width 156 height 20
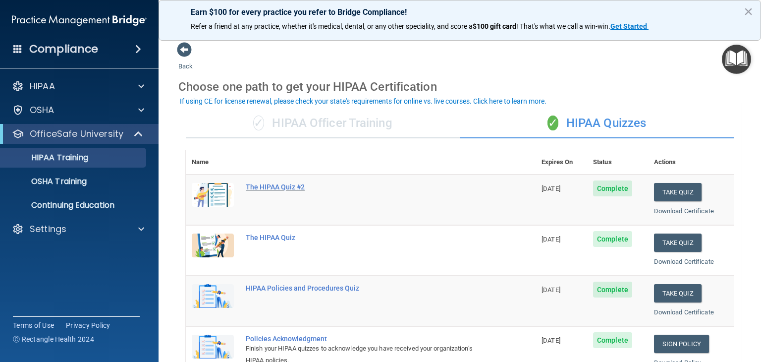
click at [284, 187] on div "The HIPAA Quiz #2" at bounding box center [366, 187] width 240 height 8
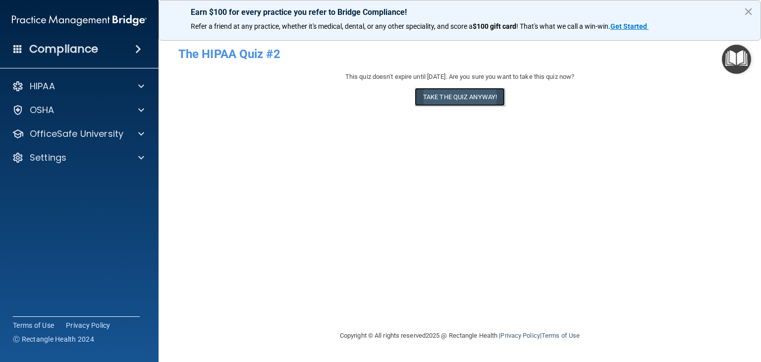
click at [474, 99] on button "Take the quiz anyway!" at bounding box center [460, 97] width 90 height 18
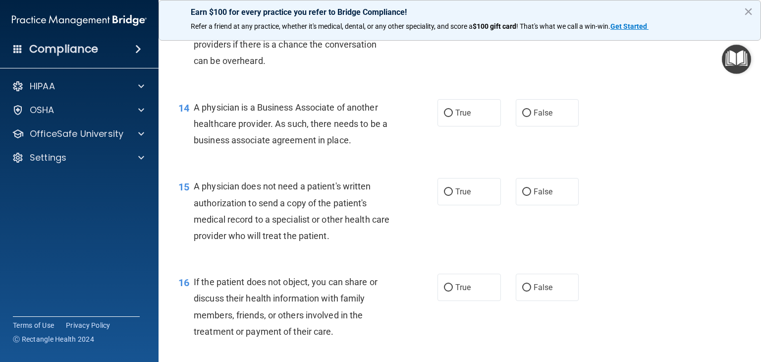
scroll to position [843, 0]
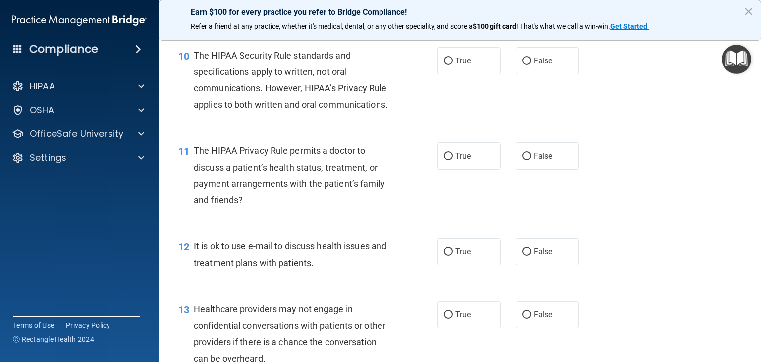
click at [625, 82] on div "10 The HIPAA Security Rule standards and specifications apply to written, not o…" at bounding box center [460, 83] width 578 height 96
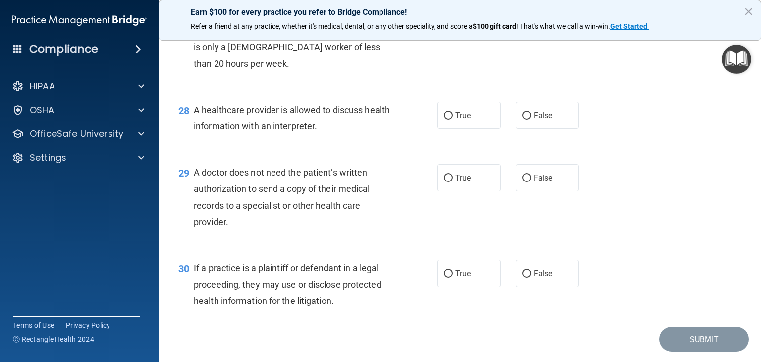
scroll to position [2374, 0]
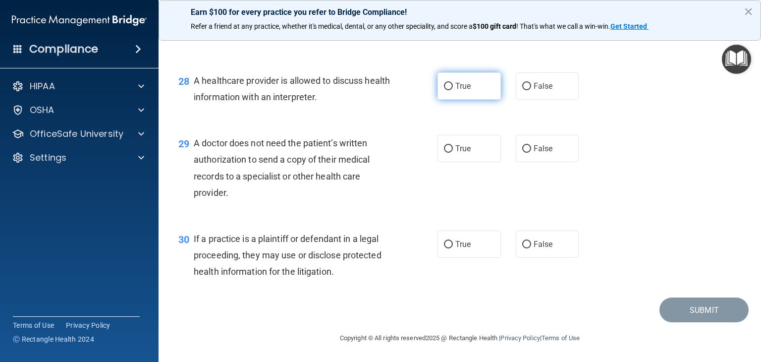
click at [444, 86] on input "True" at bounding box center [448, 86] width 9 height 7
radio input "true"
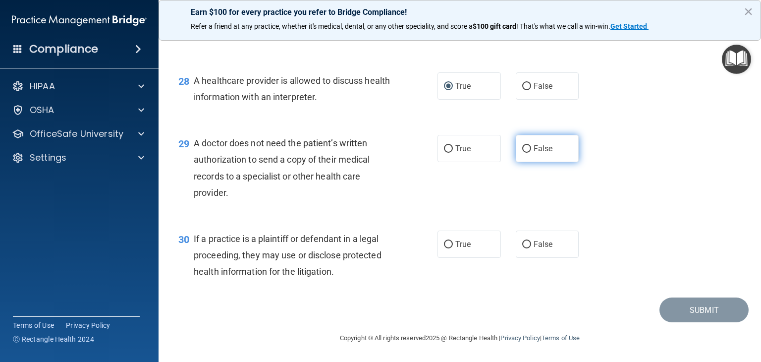
click at [524, 147] on input "False" at bounding box center [526, 148] width 9 height 7
radio input "true"
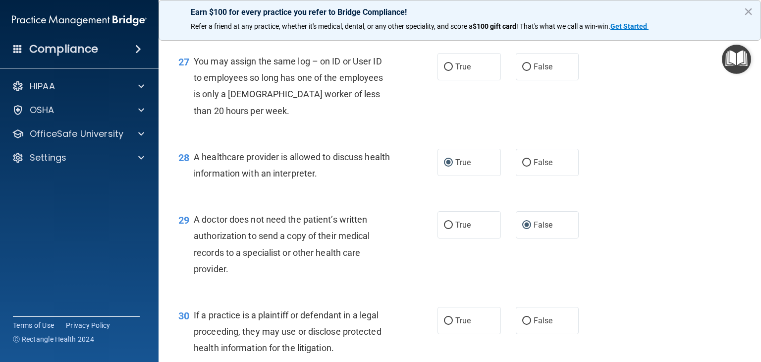
scroll to position [2225, 0]
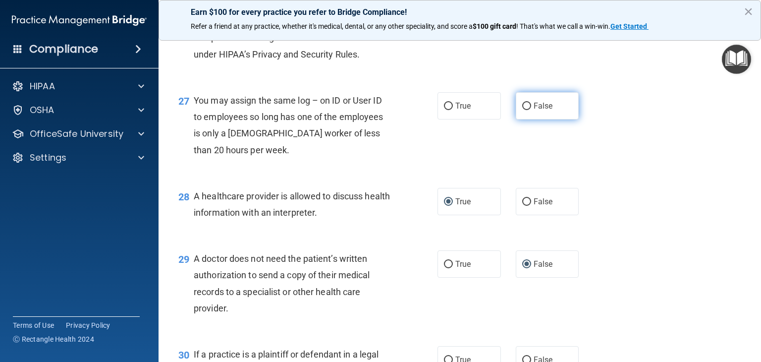
click at [523, 110] on input "False" at bounding box center [526, 106] width 9 height 7
radio input "true"
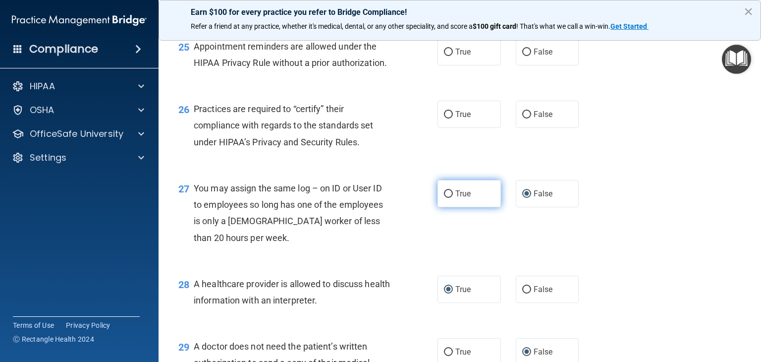
scroll to position [2126, 0]
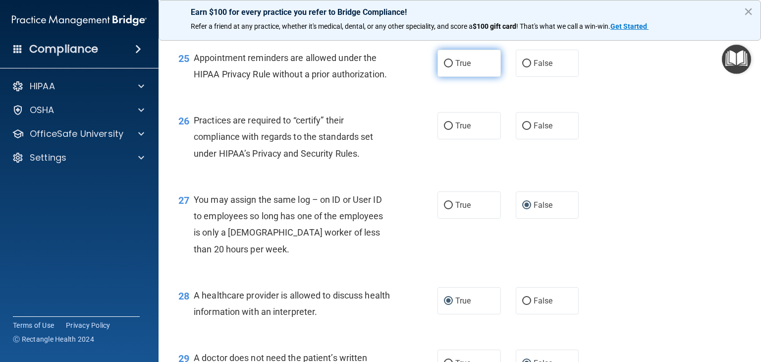
click at [445, 67] on input "True" at bounding box center [448, 63] width 9 height 7
radio input "true"
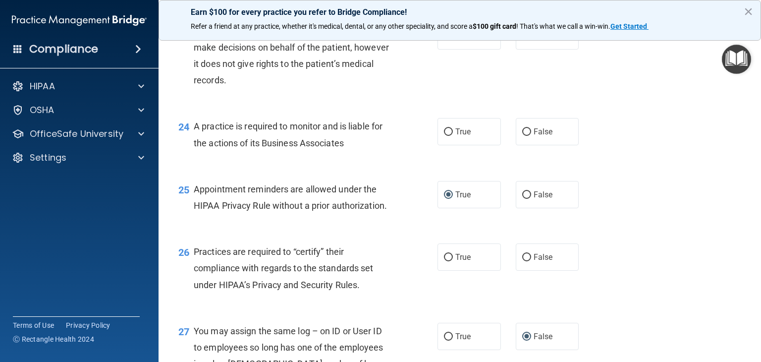
scroll to position [1977, 0]
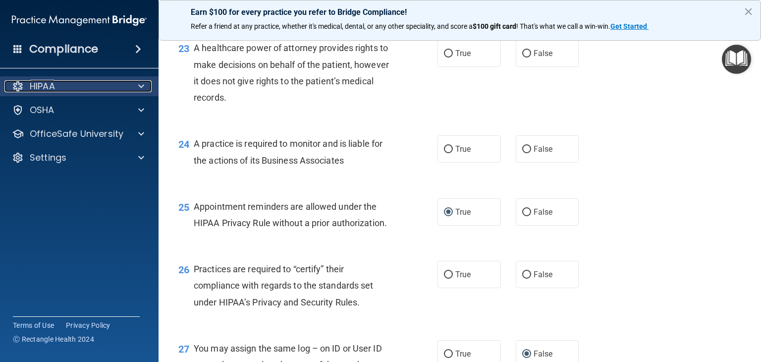
click at [56, 91] on div "HIPAA" at bounding box center [65, 86] width 123 height 12
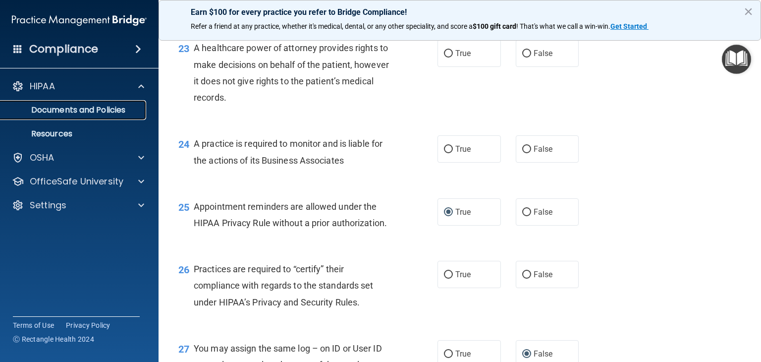
click at [78, 108] on p "Documents and Policies" at bounding box center [73, 110] width 135 height 10
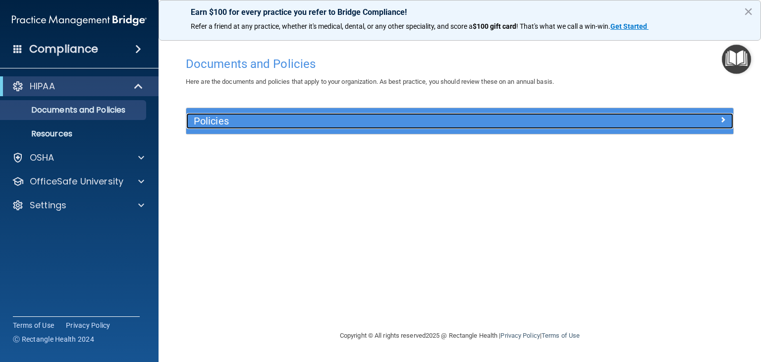
click at [244, 119] on h5 "Policies" at bounding box center [392, 120] width 396 height 11
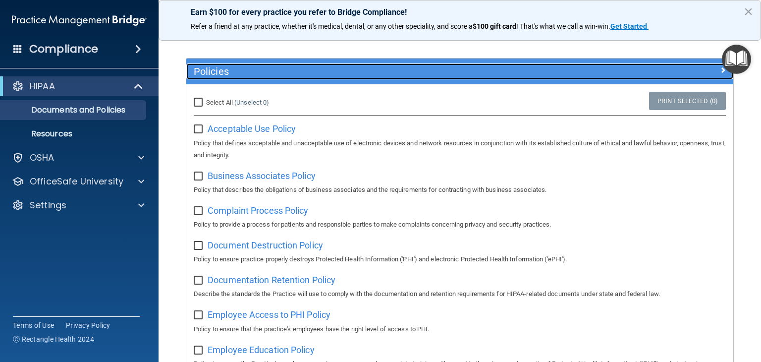
scroll to position [99, 0]
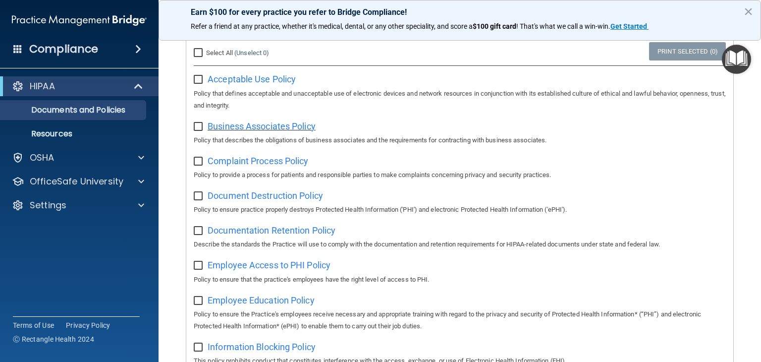
click at [265, 124] on span "Business Associates Policy" at bounding box center [262, 126] width 108 height 10
click at [230, 161] on span "Complaint Process Policy" at bounding box center [258, 161] width 101 height 10
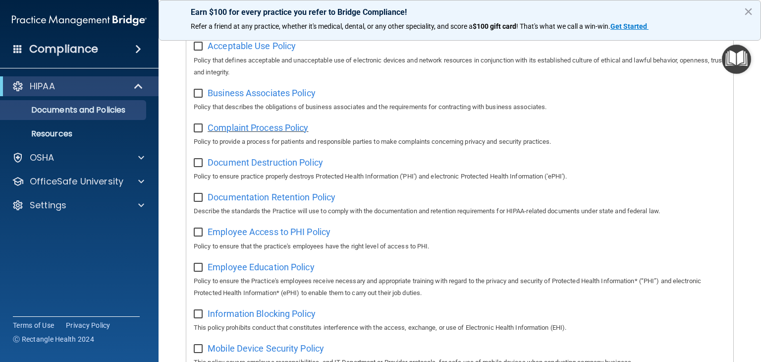
scroll to position [149, 0]
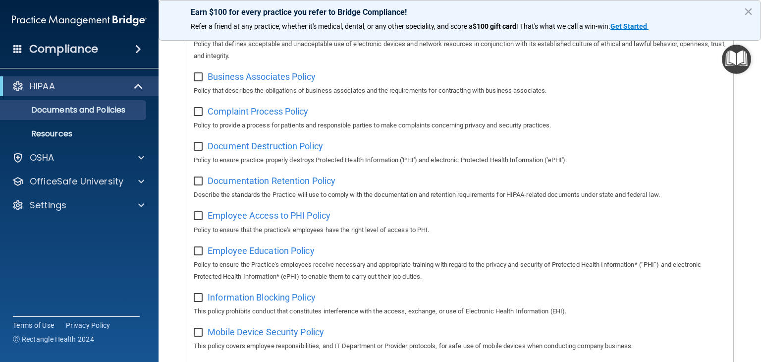
click at [254, 145] on span "Document Destruction Policy" at bounding box center [265, 146] width 115 height 10
click at [247, 179] on span "Documentation Retention Policy" at bounding box center [272, 180] width 128 height 10
click at [260, 217] on span "Employee Access to PHI Policy" at bounding box center [269, 215] width 123 height 10
click at [265, 252] on span "Employee Education Policy" at bounding box center [261, 250] width 107 height 10
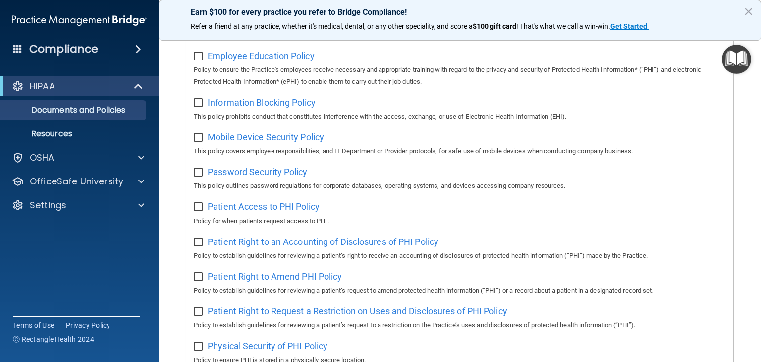
scroll to position [347, 0]
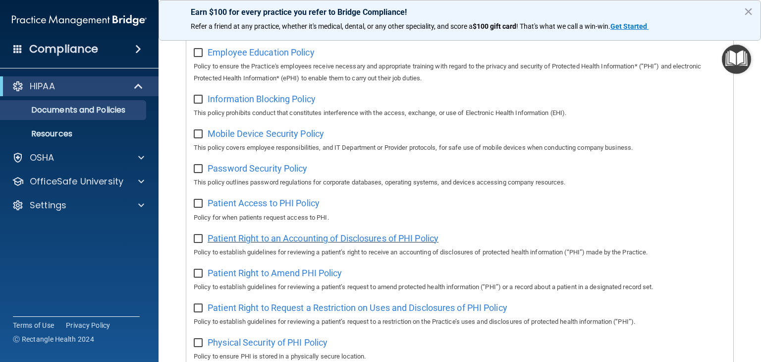
click at [250, 240] on span "Patient Right to an Accounting of Disclosures of PHI Policy" at bounding box center [323, 238] width 231 height 10
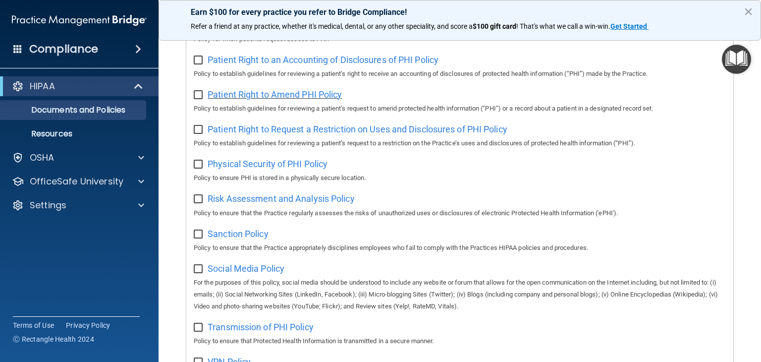
scroll to position [595, 0]
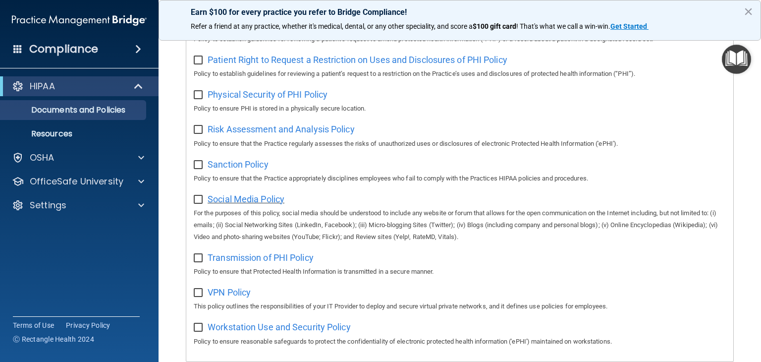
click at [247, 204] on span "Social Media Policy" at bounding box center [246, 199] width 77 height 10
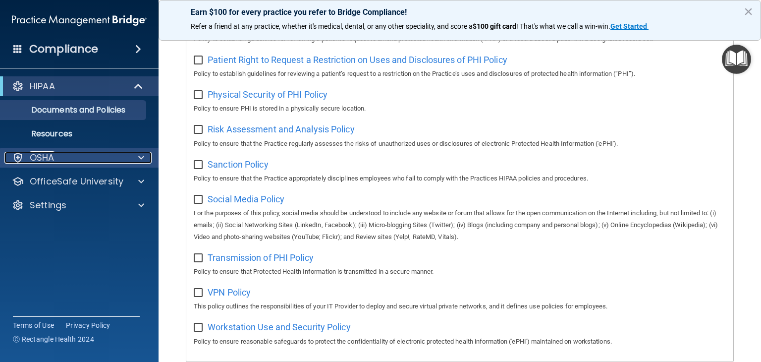
click at [58, 162] on div "OSHA" at bounding box center [65, 158] width 123 height 12
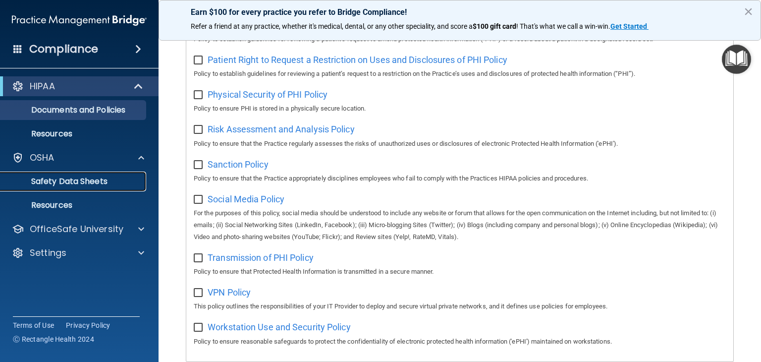
click at [65, 187] on link "Safety Data Sheets" at bounding box center [68, 182] width 156 height 20
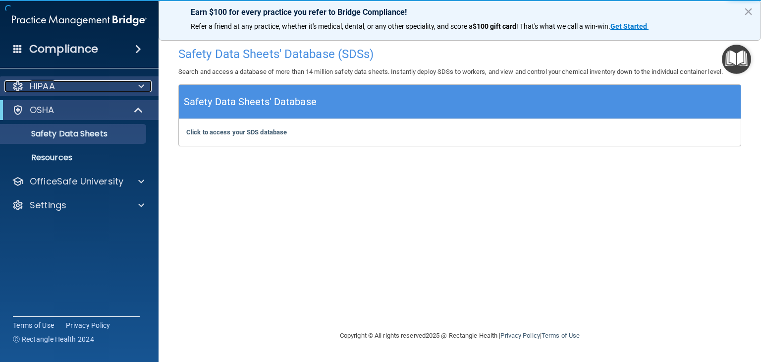
click at [57, 91] on div "HIPAA" at bounding box center [65, 86] width 123 height 12
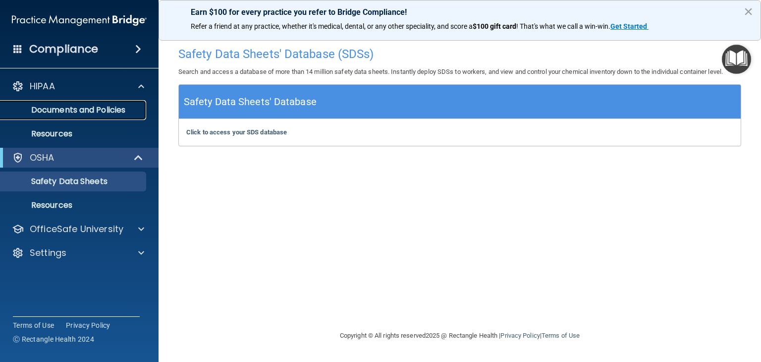
click at [63, 115] on p "Documents and Policies" at bounding box center [73, 110] width 135 height 10
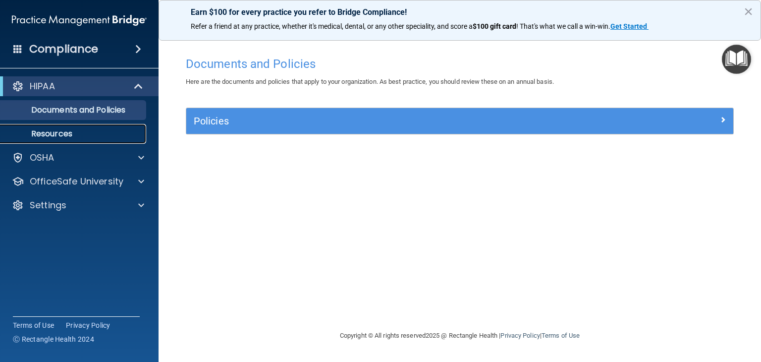
click at [65, 133] on p "Resources" at bounding box center [73, 134] width 135 height 10
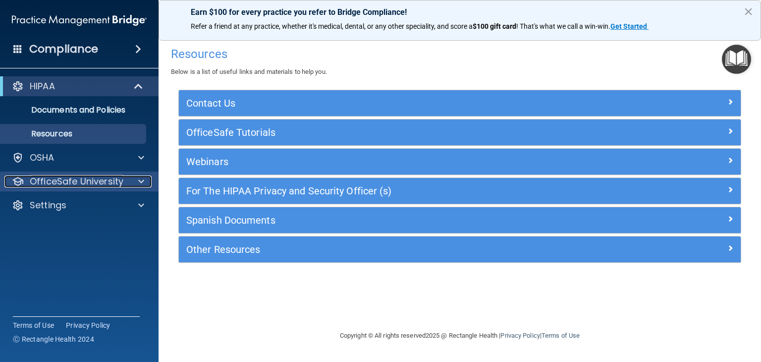
click at [97, 183] on p "OfficeSafe University" at bounding box center [77, 181] width 94 height 12
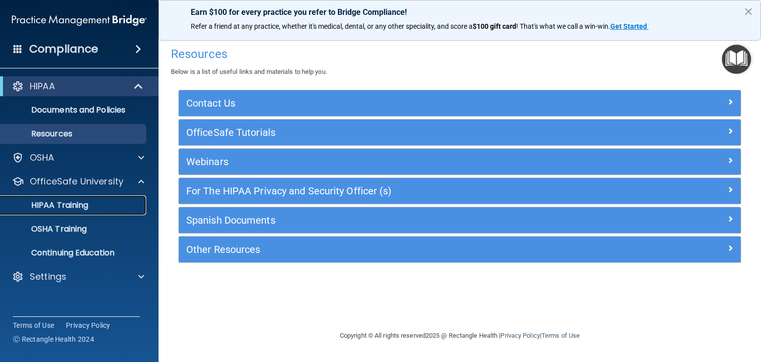
click at [97, 206] on div "HIPAA Training" at bounding box center [73, 205] width 135 height 10
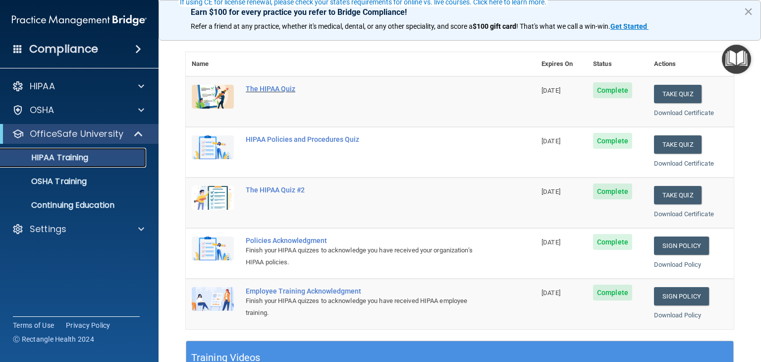
scroll to position [99, 0]
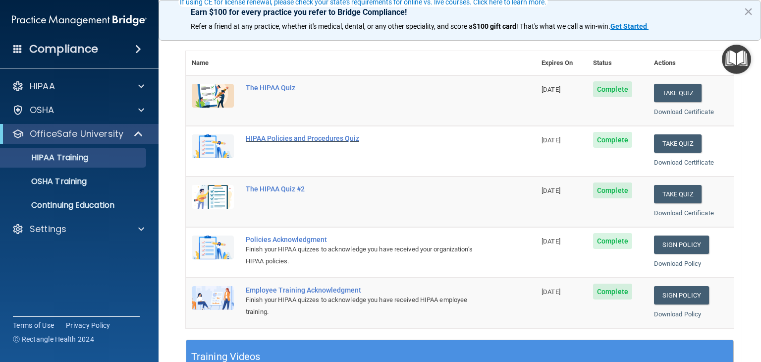
click at [322, 136] on div "HIPAA Policies and Procedures Quiz" at bounding box center [366, 138] width 240 height 8
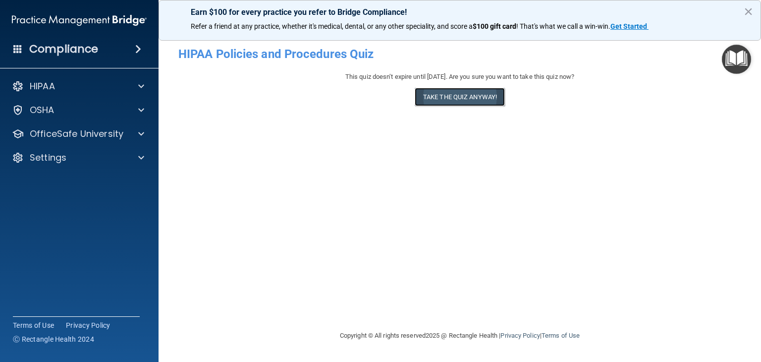
click at [434, 98] on button "Take the quiz anyway!" at bounding box center [460, 97] width 90 height 18
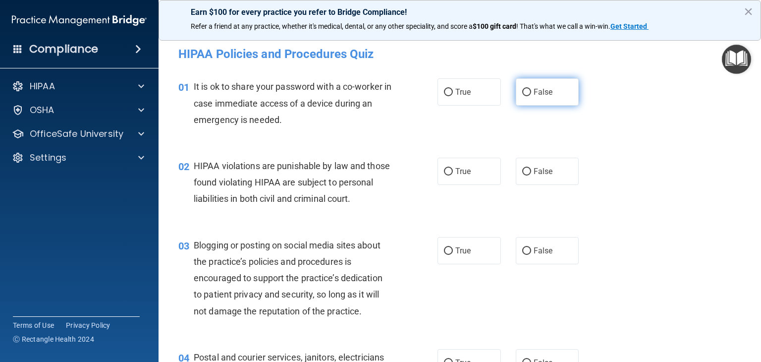
click at [522, 91] on input "False" at bounding box center [526, 92] width 9 height 7
radio input "true"
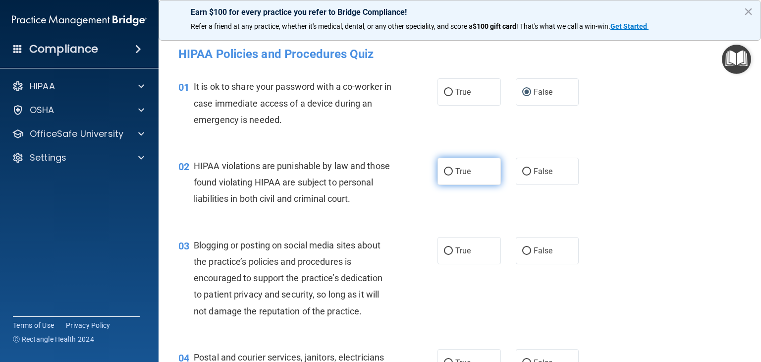
click at [440, 169] on label "True" at bounding box center [469, 171] width 63 height 27
click at [444, 169] on input "True" at bounding box center [448, 171] width 9 height 7
radio input "true"
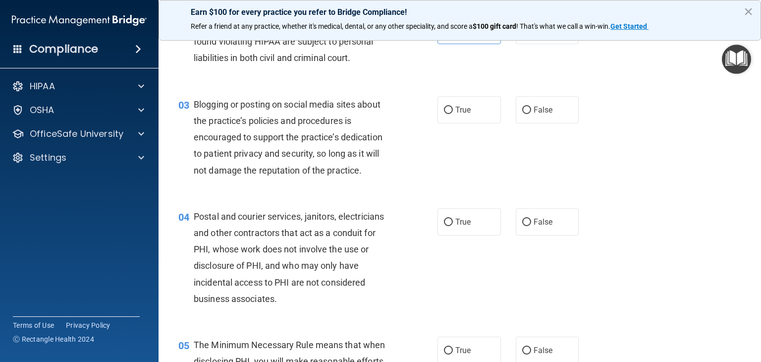
scroll to position [149, 0]
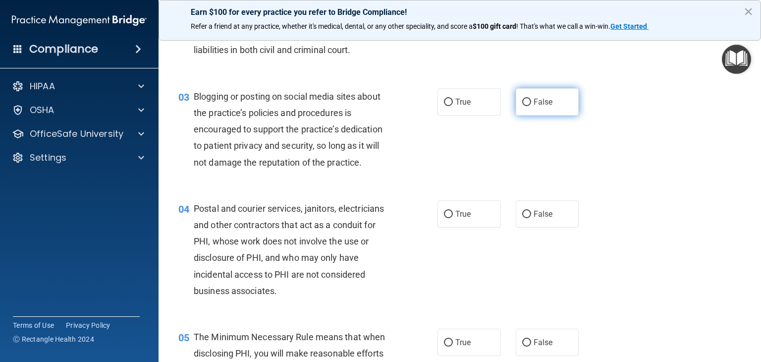
click at [522, 106] on input "False" at bounding box center [526, 102] width 9 height 7
radio input "true"
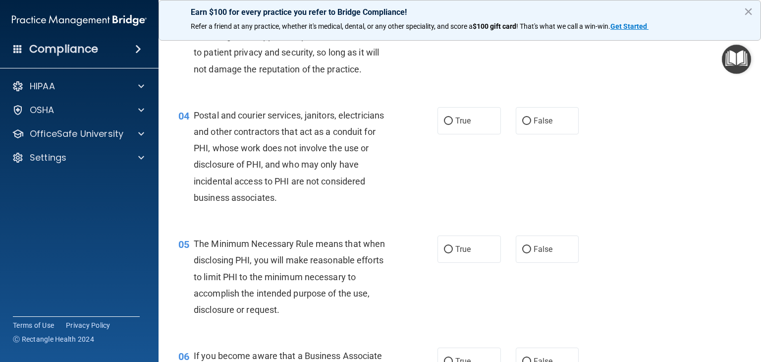
scroll to position [248, 0]
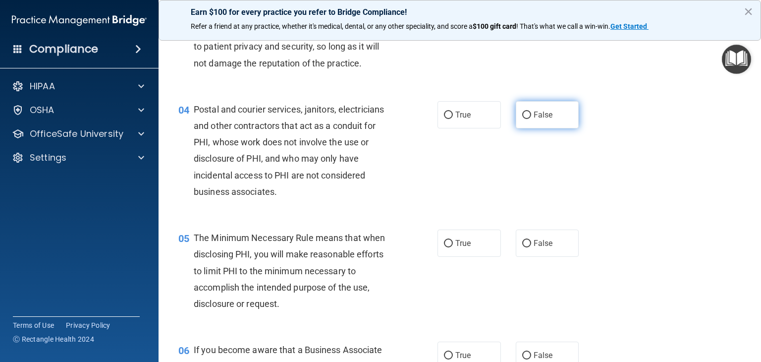
click at [523, 119] on input "False" at bounding box center [526, 115] width 9 height 7
radio input "true"
click at [522, 119] on input "False" at bounding box center [526, 115] width 9 height 7
click at [444, 119] on input "True" at bounding box center [448, 115] width 9 height 7
radio input "true"
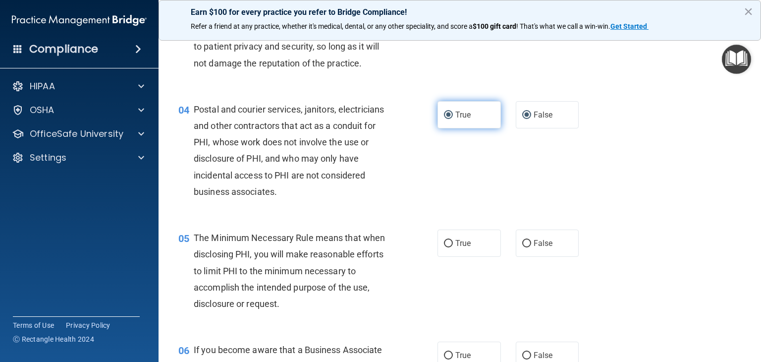
radio input "false"
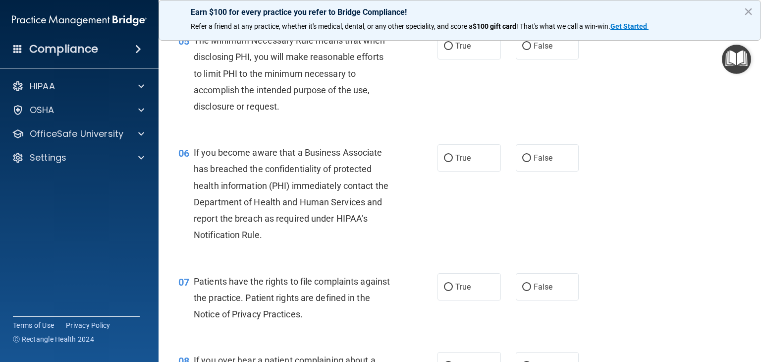
scroll to position [446, 0]
click at [448, 49] on input "True" at bounding box center [448, 45] width 9 height 7
radio input "true"
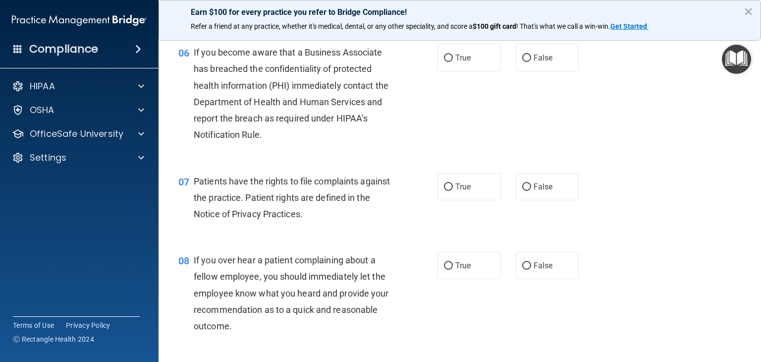
scroll to position [545, 0]
click at [522, 62] on input "False" at bounding box center [526, 58] width 9 height 7
radio input "true"
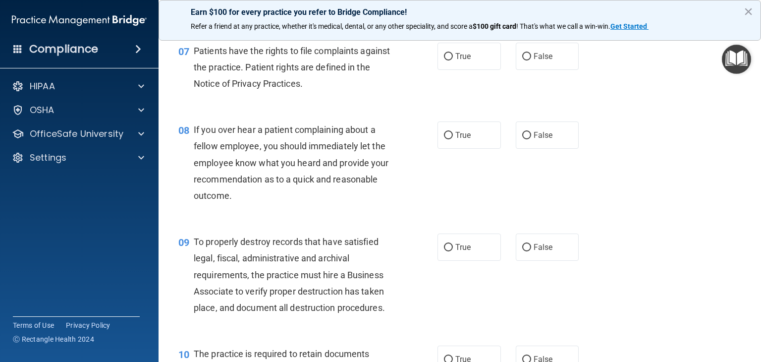
scroll to position [644, 0]
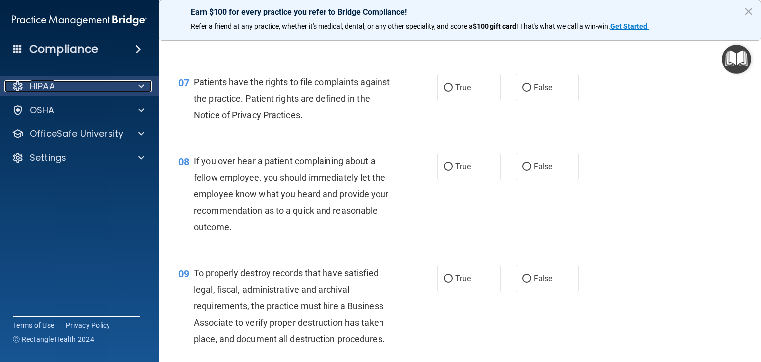
click at [60, 91] on div "HIPAA" at bounding box center [65, 86] width 123 height 12
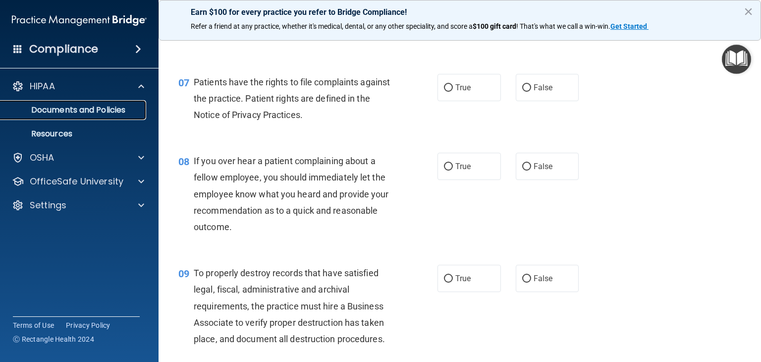
click at [72, 116] on link "Documents and Policies" at bounding box center [68, 110] width 156 height 20
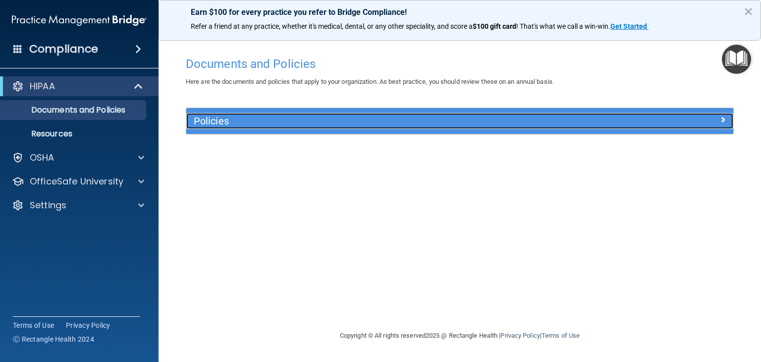
click at [208, 119] on h5 "Policies" at bounding box center [392, 120] width 396 height 11
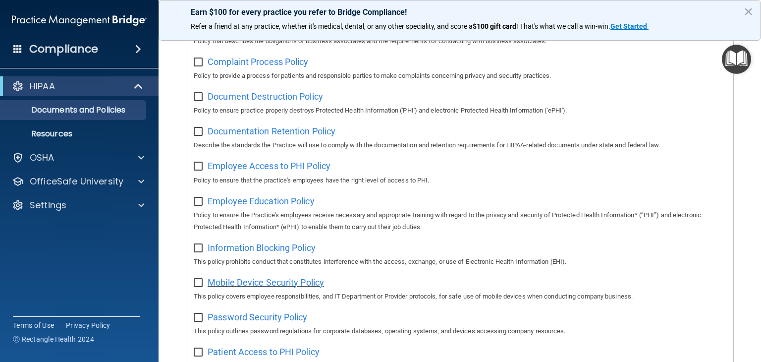
scroll to position [149, 0]
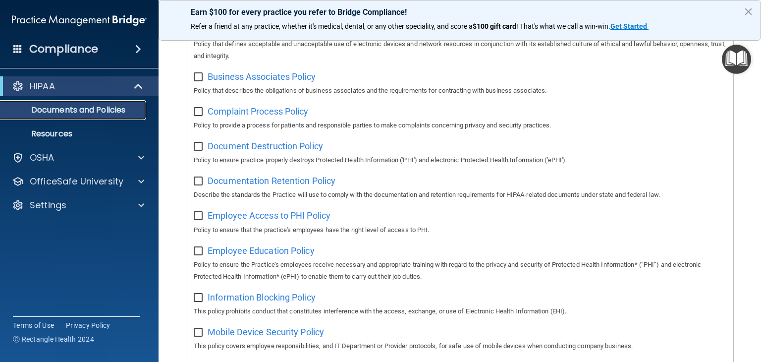
click at [73, 115] on link "Documents and Policies" at bounding box center [68, 110] width 156 height 20
click at [74, 131] on p "Resources" at bounding box center [73, 134] width 135 height 10
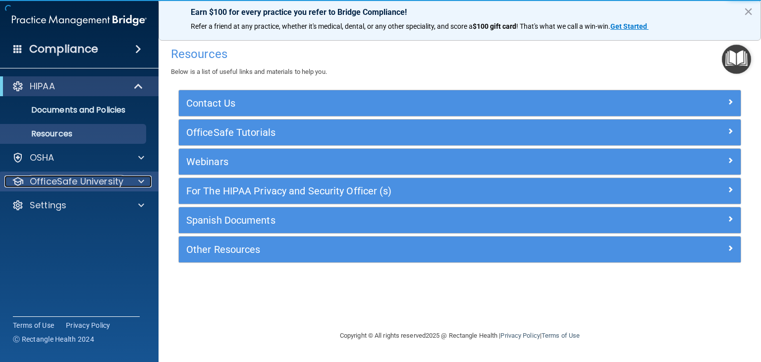
click at [74, 185] on p "OfficeSafe University" at bounding box center [77, 181] width 94 height 12
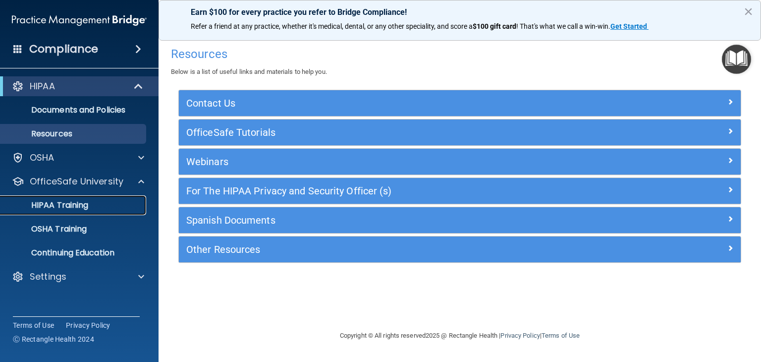
click at [75, 207] on p "HIPAA Training" at bounding box center [47, 205] width 82 height 10
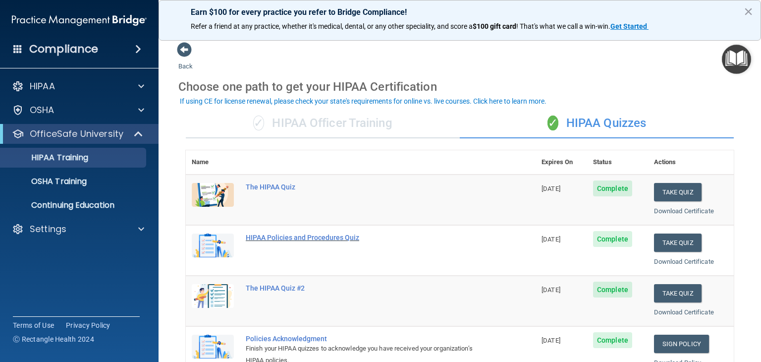
click at [333, 236] on div "HIPAA Policies and Procedures Quiz" at bounding box center [366, 237] width 240 height 8
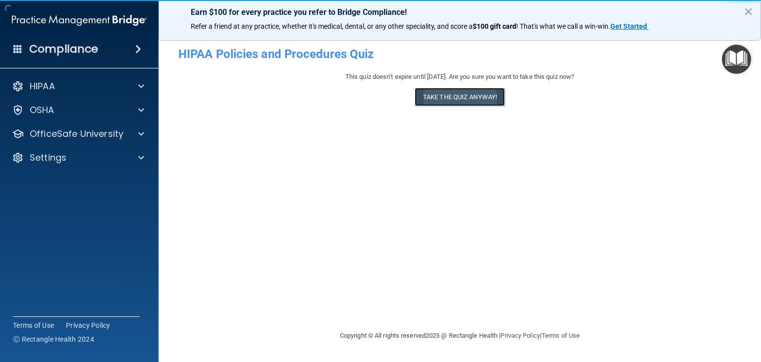
click at [427, 94] on button "Take the quiz anyway!" at bounding box center [460, 97] width 90 height 18
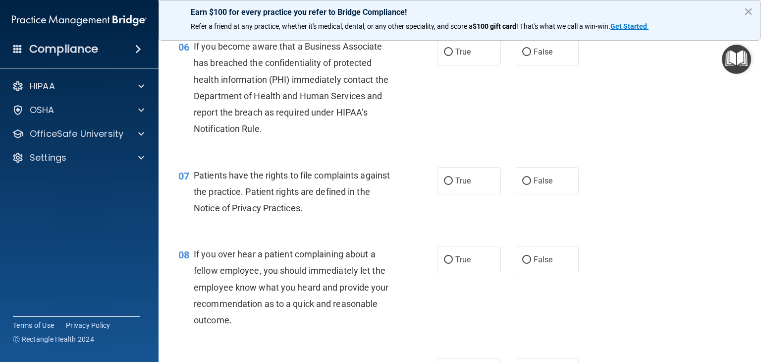
scroll to position [595, 0]
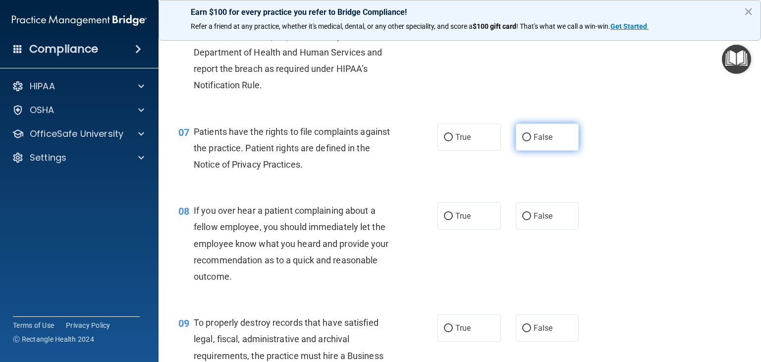
click at [524, 141] on input "False" at bounding box center [526, 137] width 9 height 7
radio input "true"
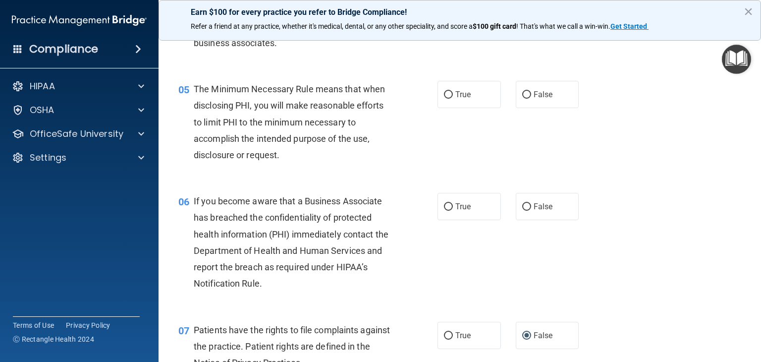
scroll to position [446, 0]
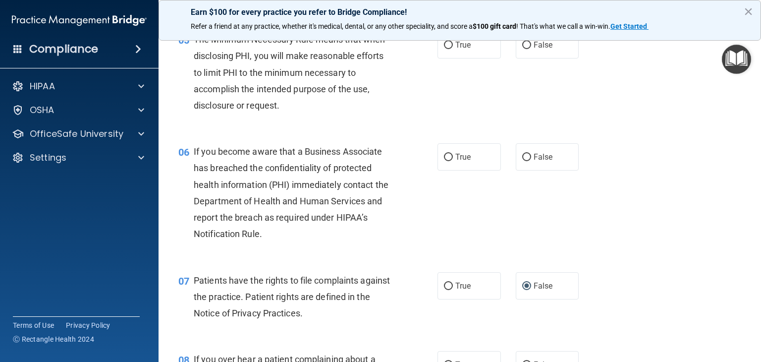
drag, startPoint x: 444, startPoint y: 23, endPoint x: 761, endPoint y: -43, distance: 323.6
drag, startPoint x: 761, startPoint y: -43, endPoint x: 643, endPoint y: 307, distance: 369.8
click at [642, 308] on div "07 Patients have the rights to file complaints against the practice. Patient ri…" at bounding box center [460, 299] width 578 height 79
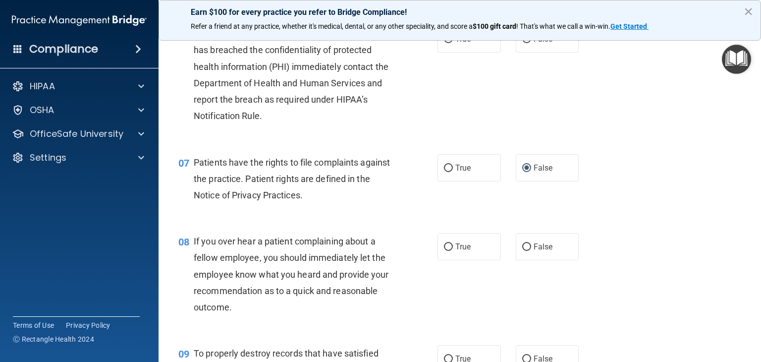
scroll to position [595, 0]
